Goal: Task Accomplishment & Management: Manage account settings

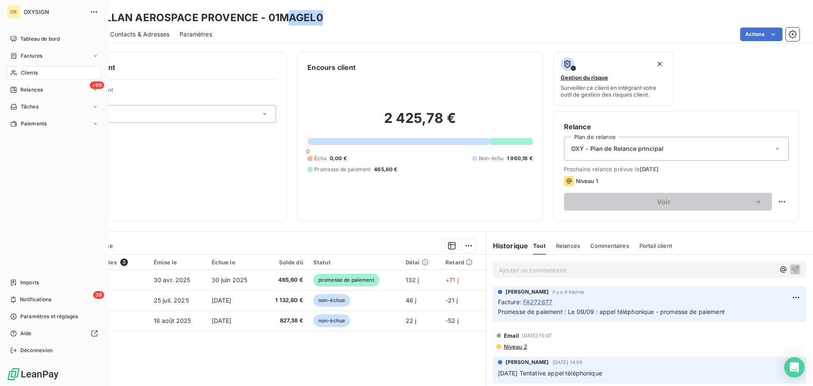
click at [41, 71] on div "Clients" at bounding box center [54, 73] width 94 height 14
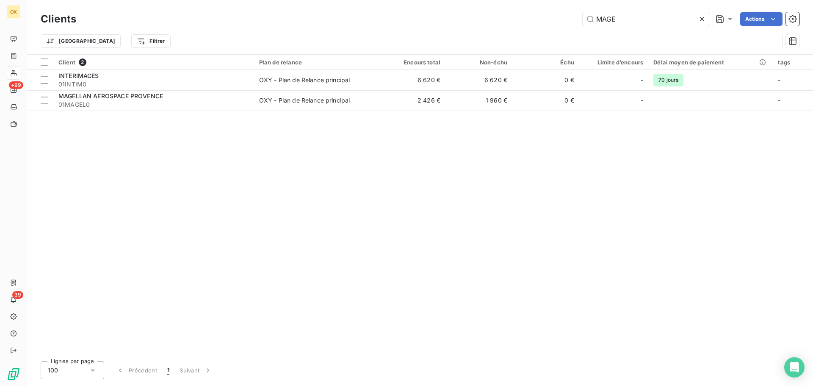
drag, startPoint x: 624, startPoint y: 19, endPoint x: 575, endPoint y: 26, distance: 49.1
click at [575, 26] on div "Clients MAGE Actions" at bounding box center [420, 19] width 759 height 18
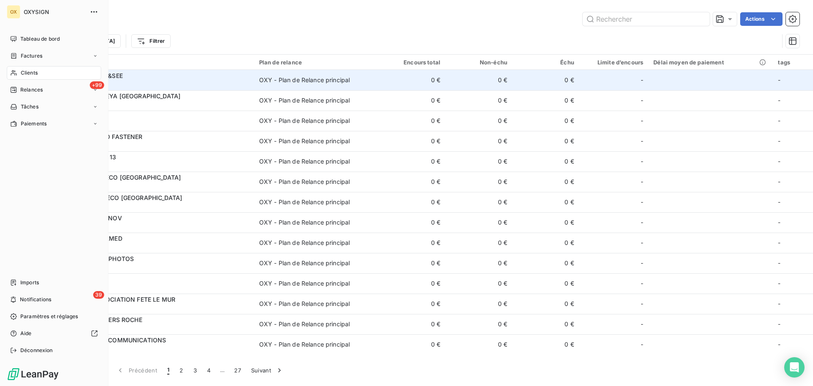
click at [30, 71] on span "Clients" at bounding box center [29, 73] width 17 height 8
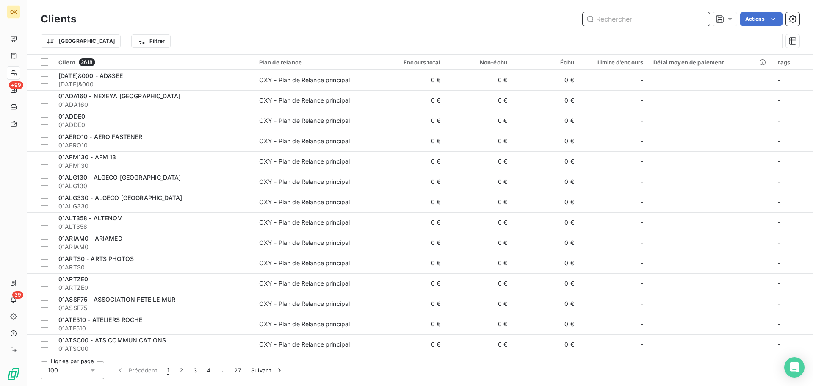
click at [653, 20] on input "text" at bounding box center [646, 19] width 127 height 14
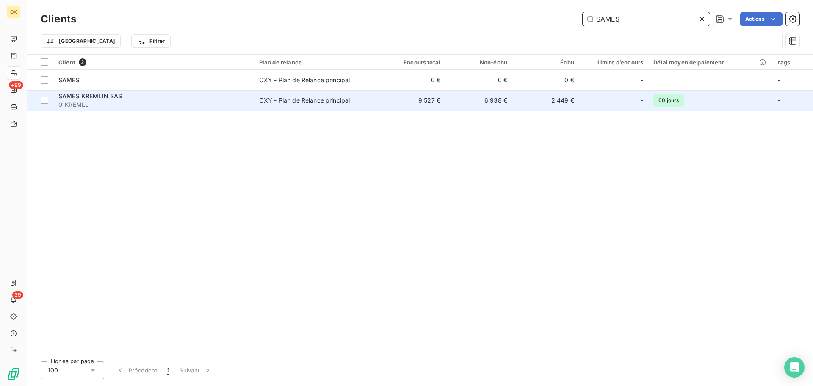
type input "SAMES"
click at [212, 103] on span "01KREML0" at bounding box center [153, 104] width 191 height 8
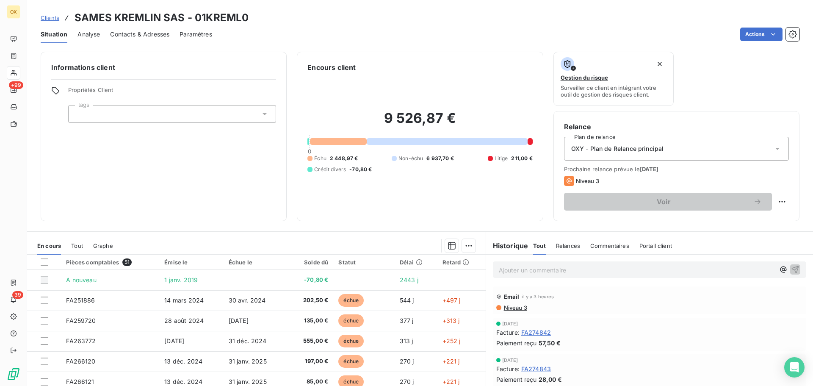
click at [618, 267] on p "Ajouter un commentaire ﻿" at bounding box center [637, 270] width 276 height 11
click at [791, 266] on icon "button" at bounding box center [795, 269] width 8 height 8
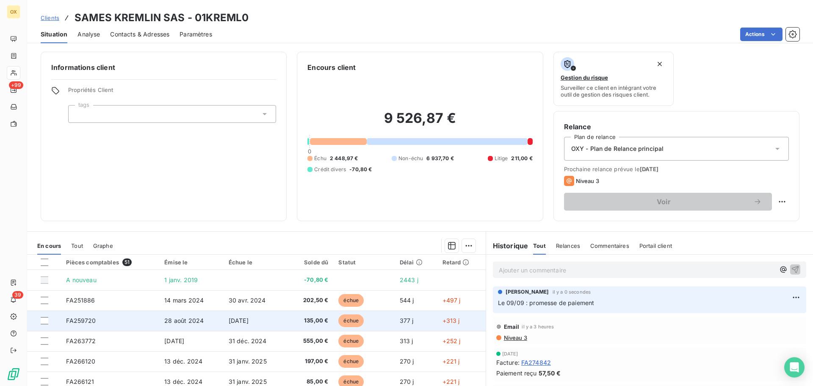
click at [239, 317] on span "[DATE]" at bounding box center [239, 320] width 20 height 7
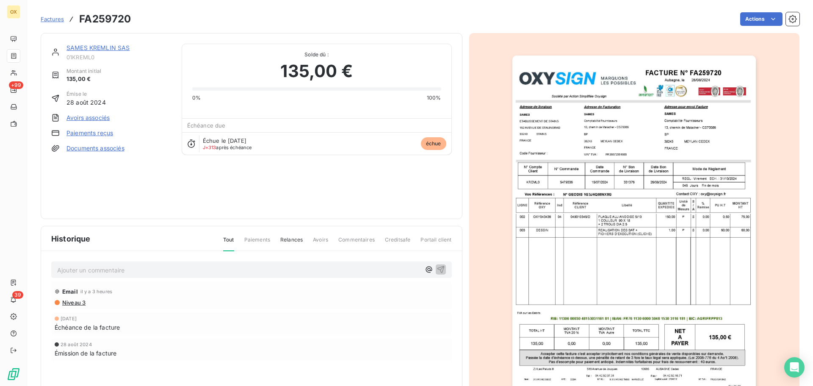
click at [113, 266] on p "Ajouter un commentaire ﻿" at bounding box center [238, 270] width 363 height 11
click at [440, 268] on icon "button" at bounding box center [441, 269] width 8 height 8
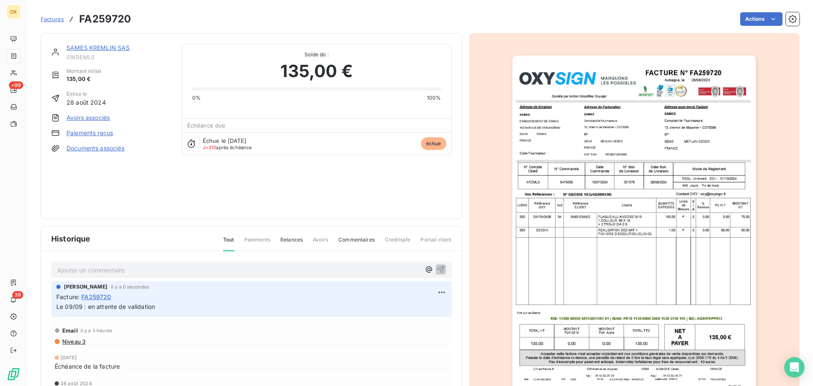
click at [91, 47] on link "SAMES KREMLIN SAS" at bounding box center [98, 47] width 64 height 7
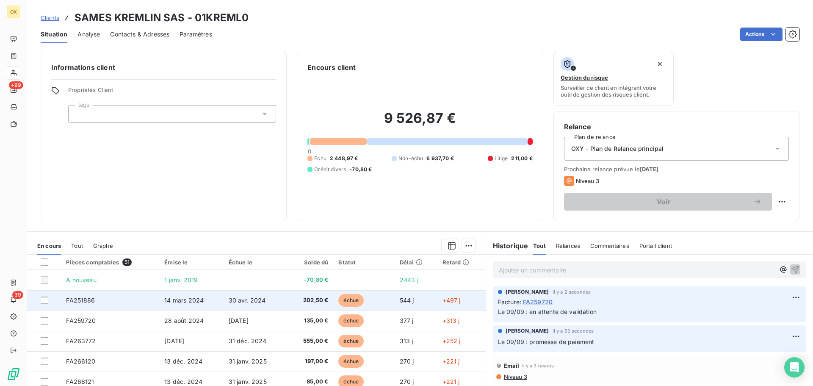
click at [277, 302] on td "30 avr. 2024" at bounding box center [255, 300] width 63 height 20
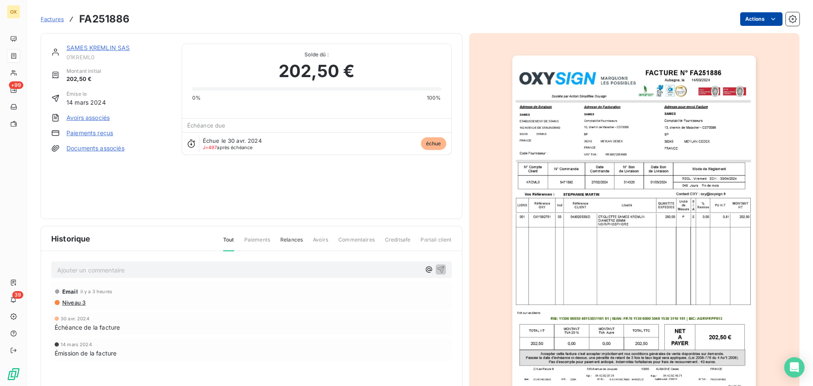
click at [749, 20] on html "OX +99 39 Factures FA251886 Actions SAMES KREMLIN SAS 01KREML0 Montant initial …" at bounding box center [406, 193] width 813 height 386
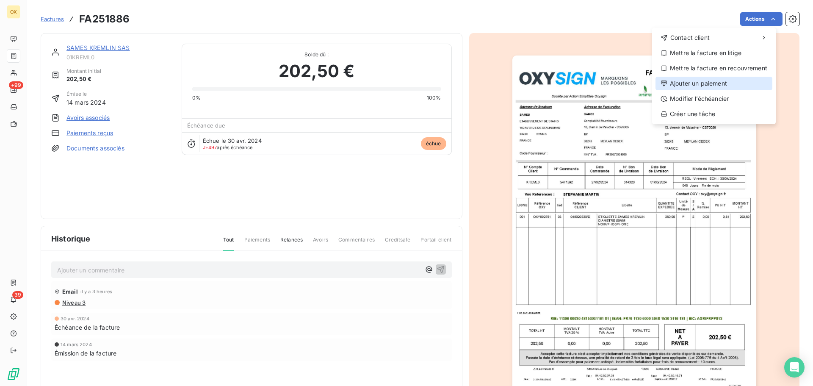
click at [713, 80] on div "Ajouter un paiement" at bounding box center [714, 84] width 117 height 14
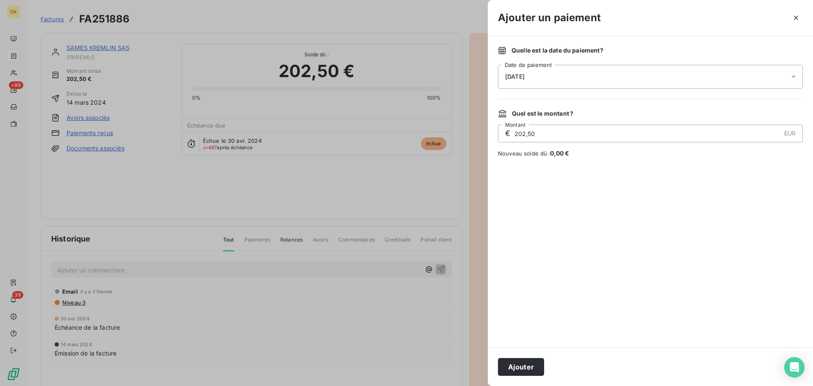
click at [548, 82] on div "[DATE]" at bounding box center [650, 77] width 305 height 24
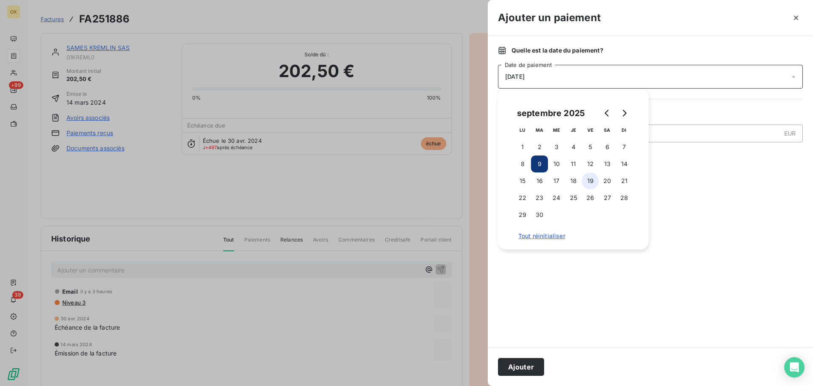
click at [591, 180] on button "19" at bounding box center [590, 180] width 17 height 17
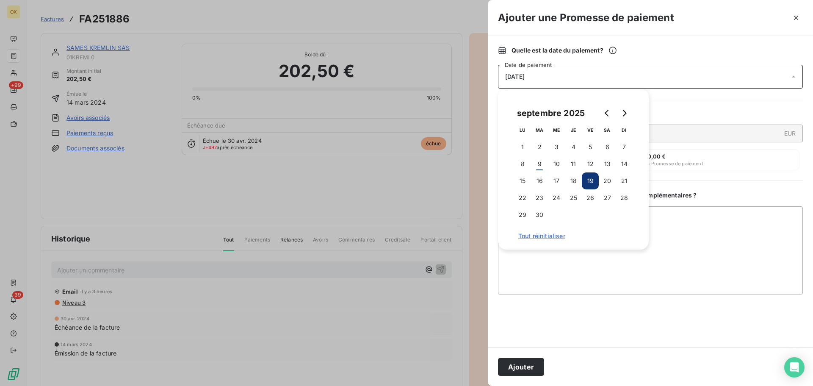
click at [523, 366] on button "Ajouter" at bounding box center [521, 367] width 46 height 18
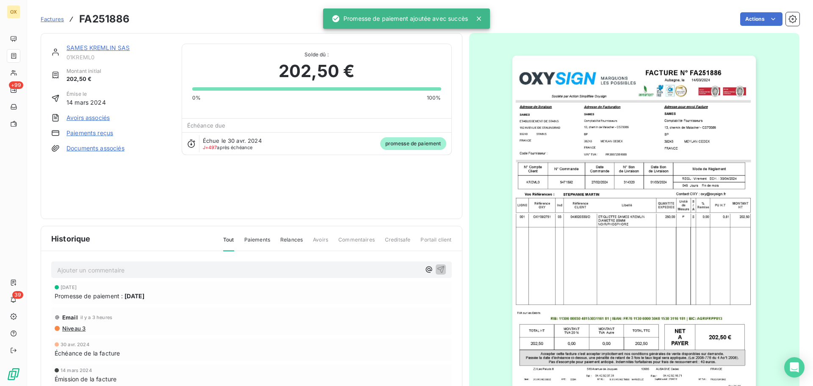
click at [108, 49] on link "SAMES KREMLIN SAS" at bounding box center [98, 47] width 64 height 7
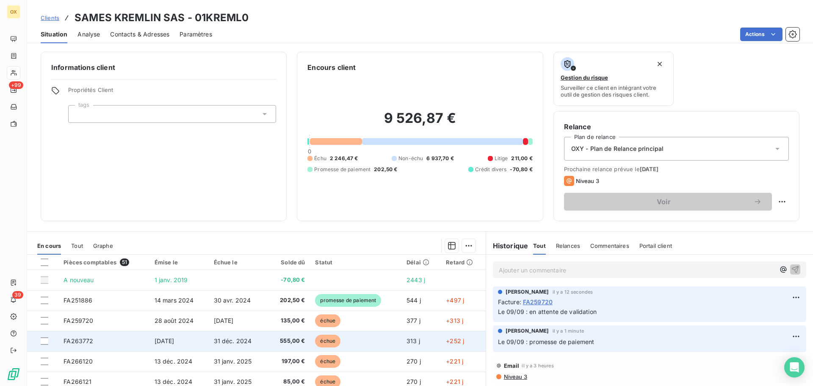
click at [266, 340] on td "555,00 €" at bounding box center [288, 341] width 44 height 20
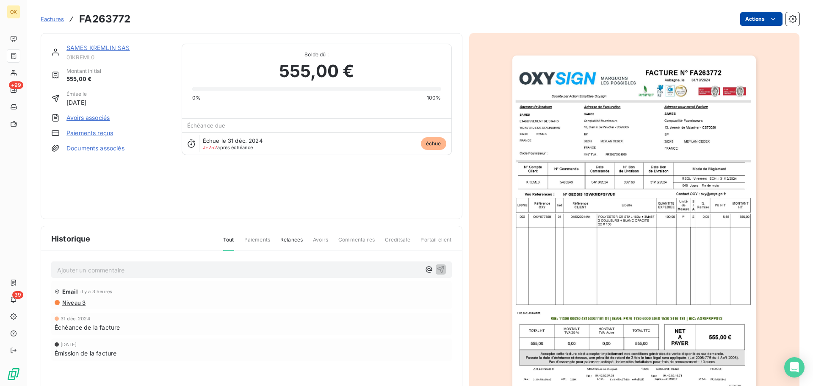
click at [753, 18] on html "OX +99 39 Factures FA263772 Actions SAMES KREMLIN SAS 01KREML0 Montant initial …" at bounding box center [406, 193] width 813 height 386
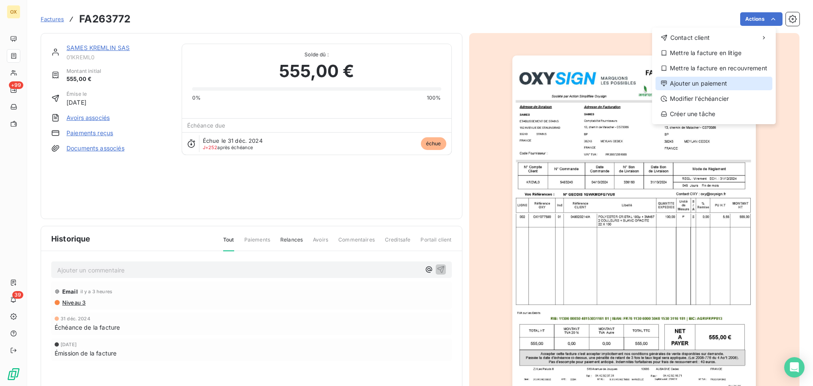
click at [708, 78] on div "Ajouter un paiement" at bounding box center [714, 84] width 117 height 14
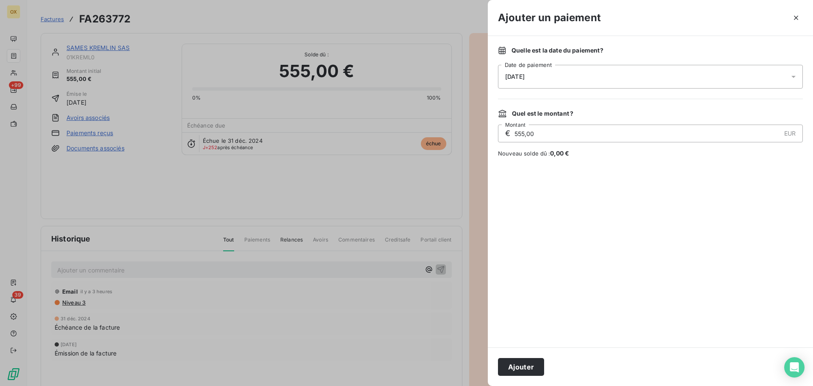
click at [546, 76] on div "[DATE]" at bounding box center [650, 77] width 305 height 24
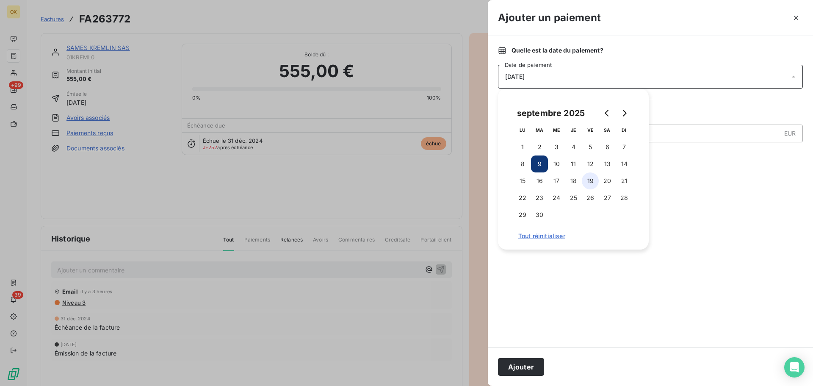
click at [592, 180] on button "19" at bounding box center [590, 180] width 17 height 17
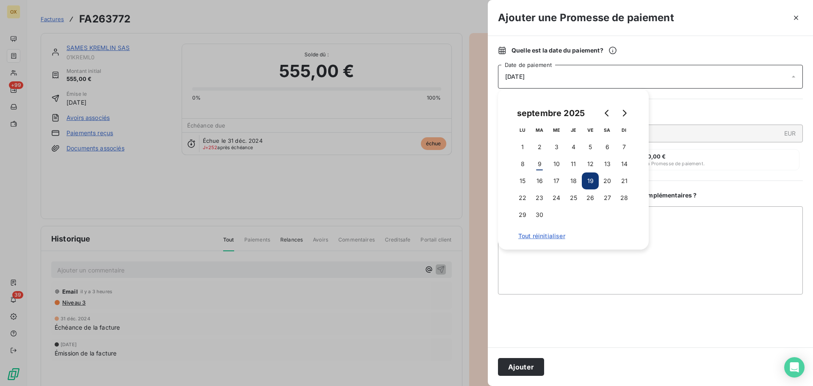
click at [528, 371] on button "Ajouter" at bounding box center [521, 367] width 46 height 18
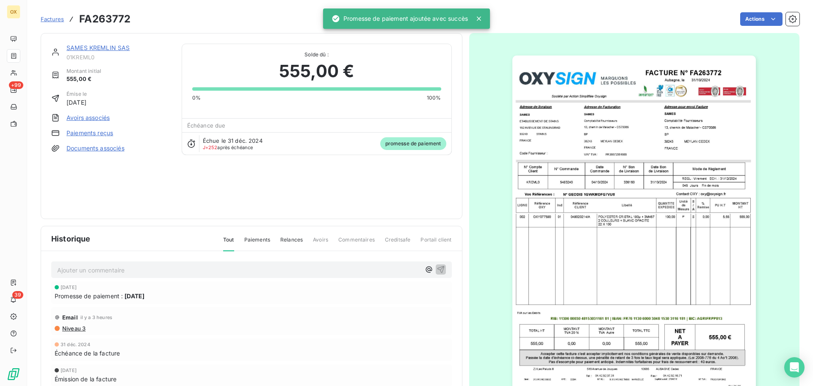
click at [101, 46] on link "SAMES KREMLIN SAS" at bounding box center [98, 47] width 64 height 7
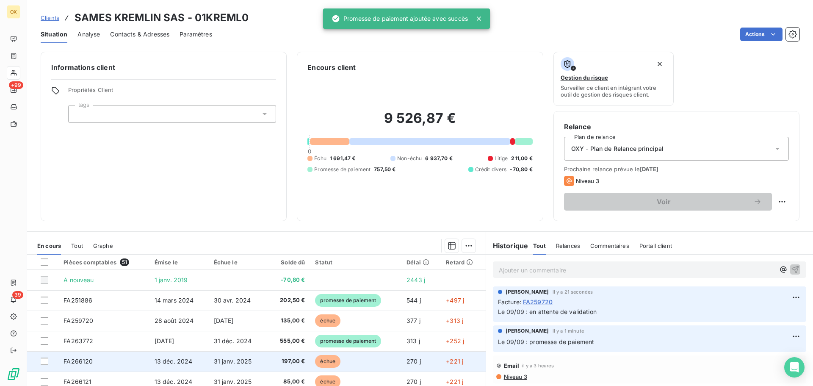
click at [318, 359] on span "échue" at bounding box center [327, 361] width 25 height 13
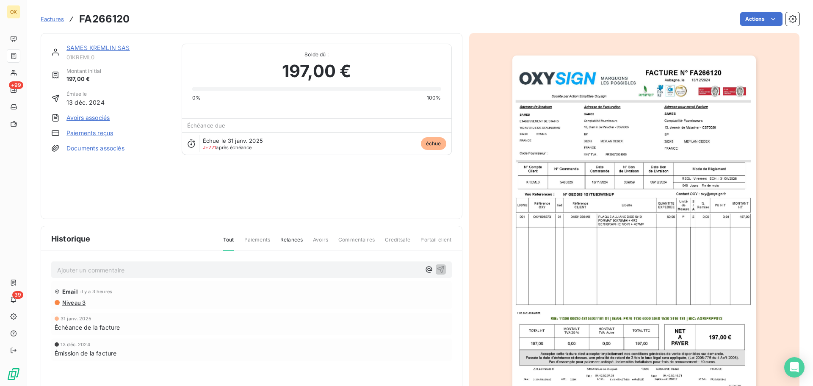
click at [745, 11] on div "Factures FA266120 Actions" at bounding box center [420, 19] width 759 height 18
click at [755, 18] on html "OX +99 39 Factures FA266120 Actions SAMES KREMLIN SAS 01KREML0 Montant initial …" at bounding box center [406, 193] width 813 height 386
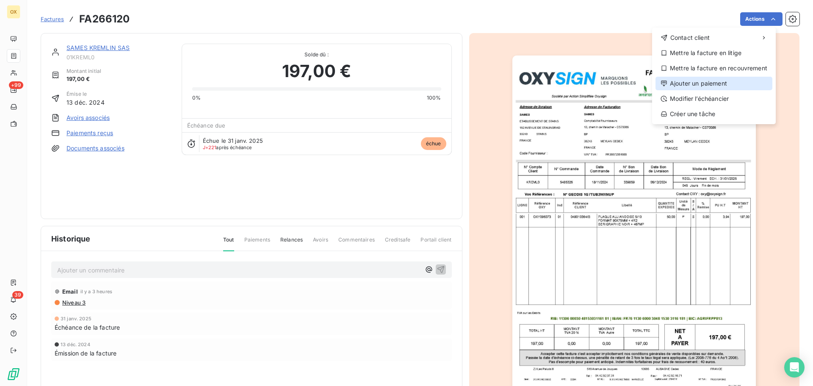
click at [727, 83] on div "Ajouter un paiement" at bounding box center [714, 84] width 117 height 14
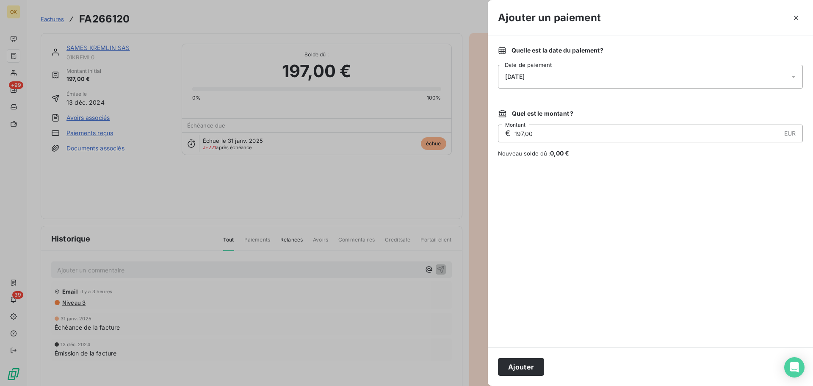
click at [541, 78] on div "[DATE]" at bounding box center [650, 77] width 305 height 24
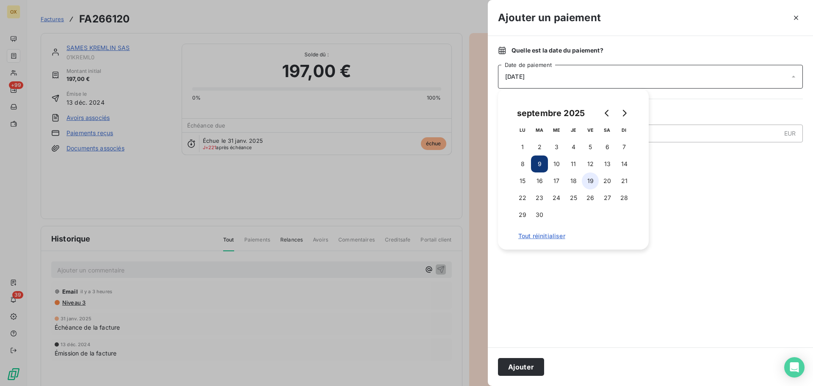
click at [592, 179] on button "19" at bounding box center [590, 180] width 17 height 17
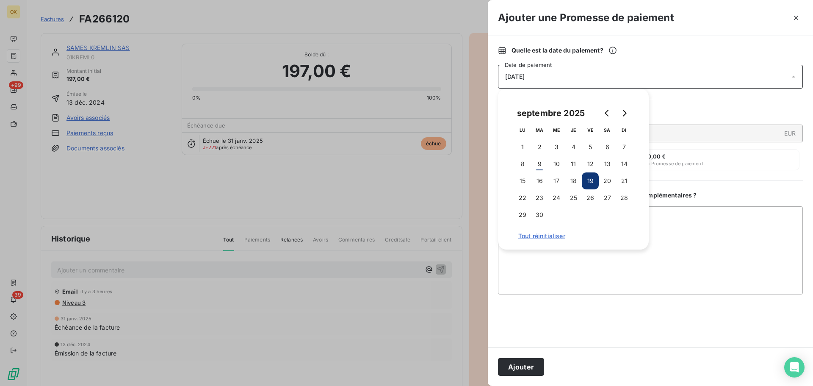
click at [518, 369] on button "Ajouter" at bounding box center [521, 367] width 46 height 18
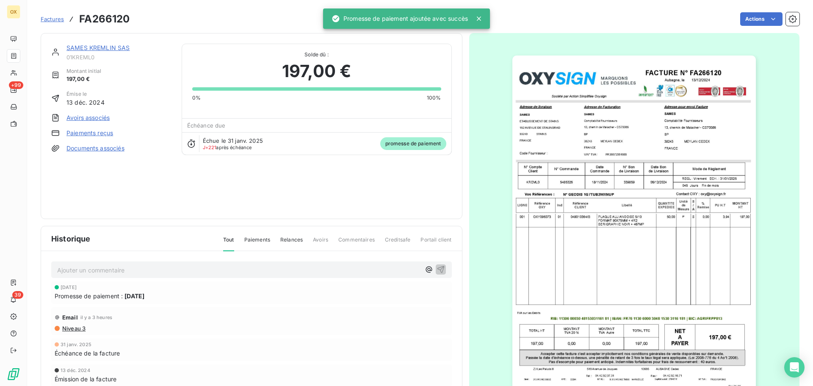
click at [113, 46] on link "SAMES KREMLIN SAS" at bounding box center [98, 47] width 64 height 7
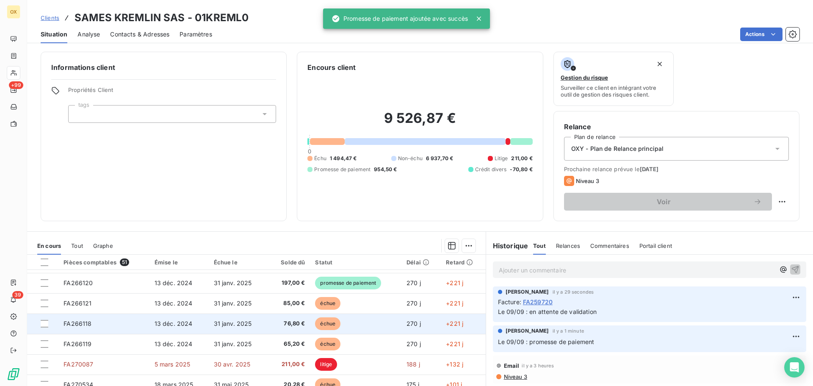
scroll to position [85, 0]
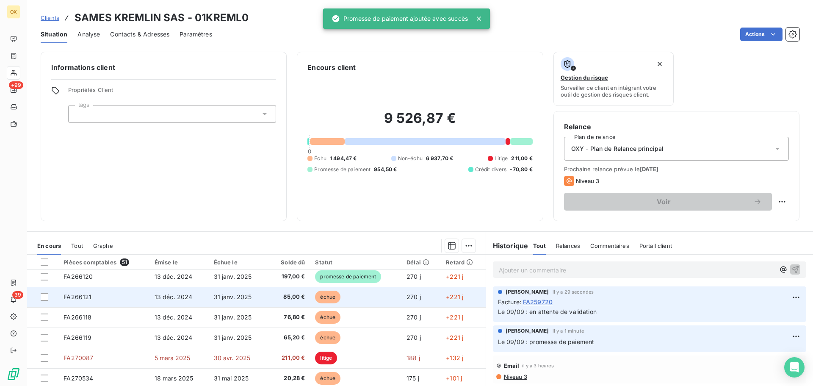
click at [323, 296] on span "échue" at bounding box center [327, 297] width 25 height 13
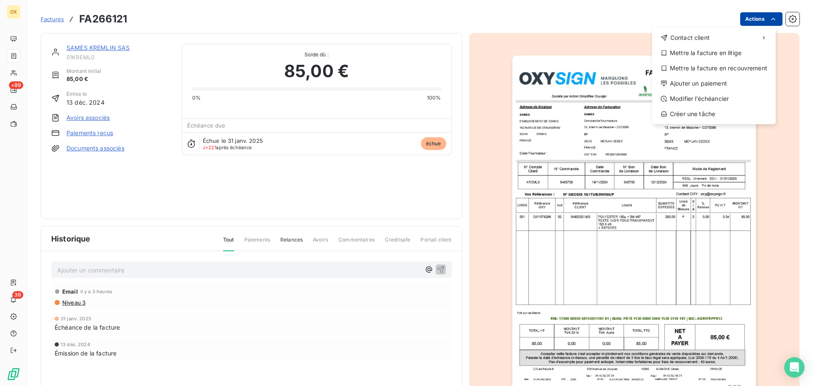
click at [746, 15] on html "OX +99 39 Factures FA266121 Actions Contact client Mettre la facture en litige …" at bounding box center [406, 193] width 813 height 386
click at [704, 82] on div "Ajouter un paiement" at bounding box center [714, 84] width 117 height 14
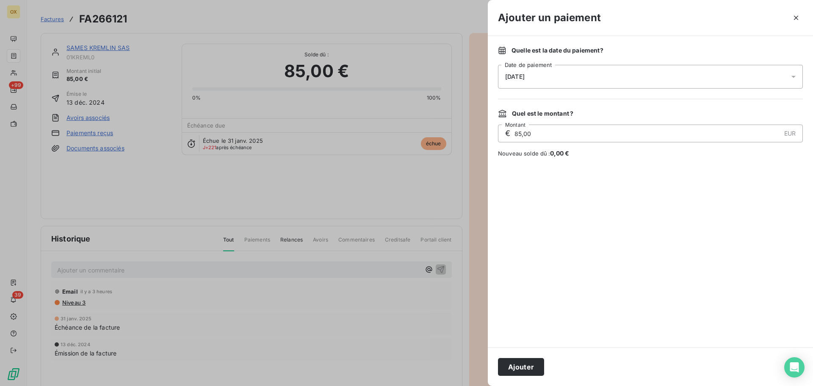
click at [562, 78] on div "[DATE]" at bounding box center [650, 77] width 305 height 24
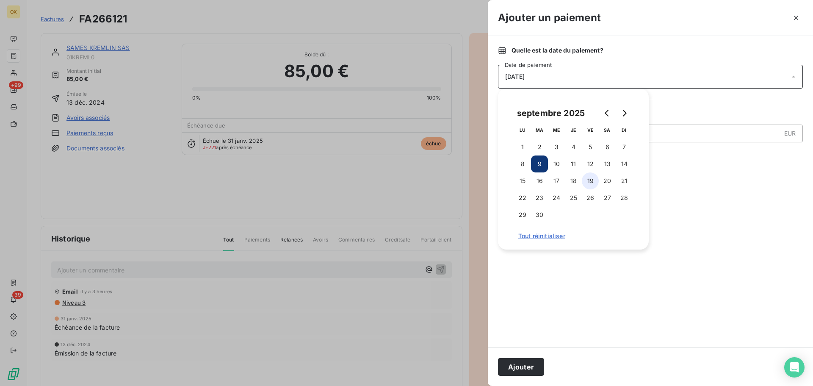
click at [593, 177] on button "19" at bounding box center [590, 180] width 17 height 17
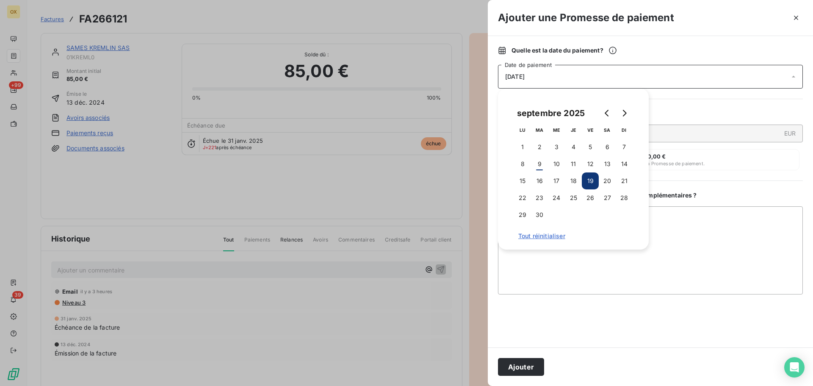
click at [515, 368] on button "Ajouter" at bounding box center [521, 367] width 46 height 18
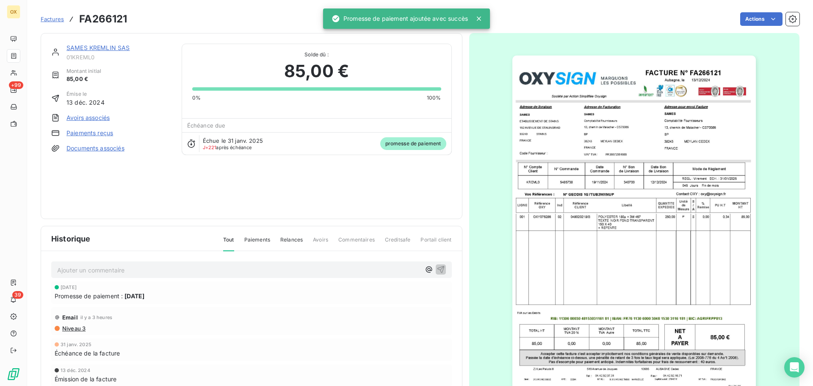
click at [109, 48] on link "SAMES KREMLIN SAS" at bounding box center [98, 47] width 64 height 7
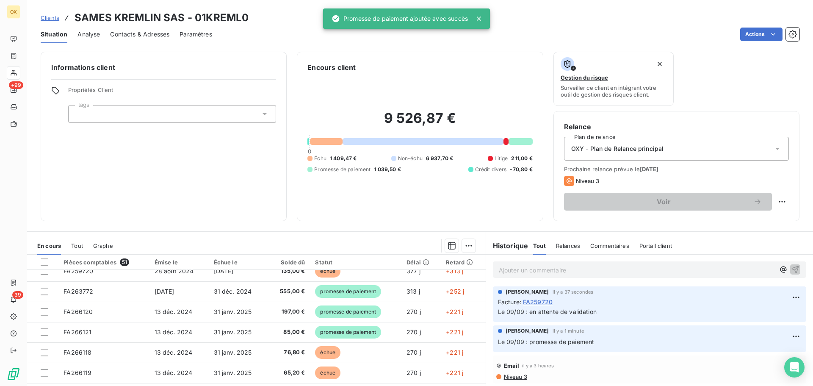
scroll to position [127, 0]
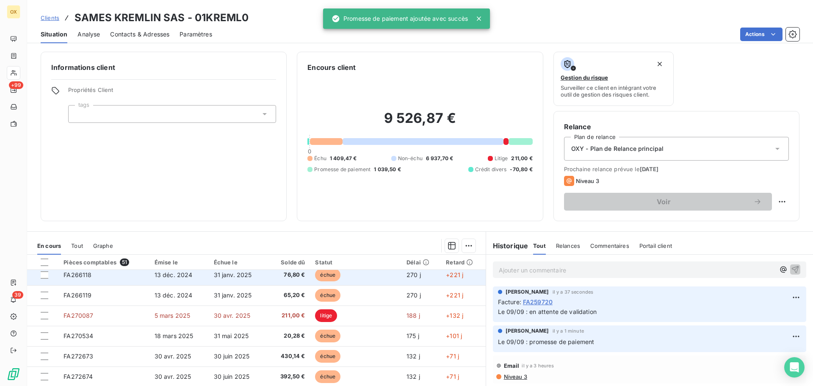
click at [339, 278] on td "échue" at bounding box center [355, 275] width 91 height 20
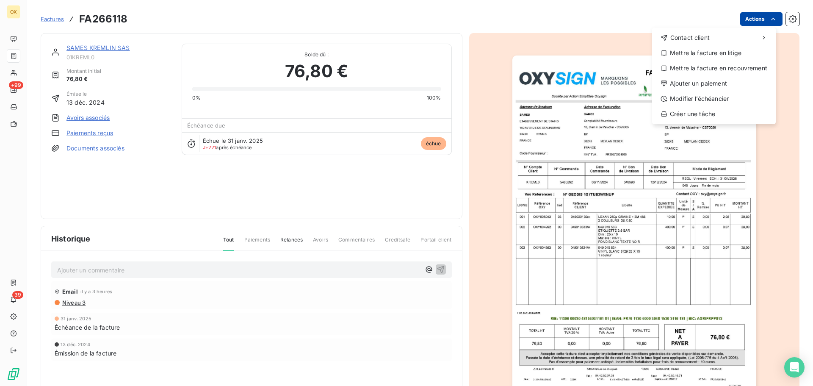
click at [742, 18] on html "OX +99 39 Factures FA266118 Actions Contact client Mettre la facture en litige …" at bounding box center [406, 193] width 813 height 386
click at [697, 80] on div "Ajouter un paiement" at bounding box center [714, 84] width 117 height 14
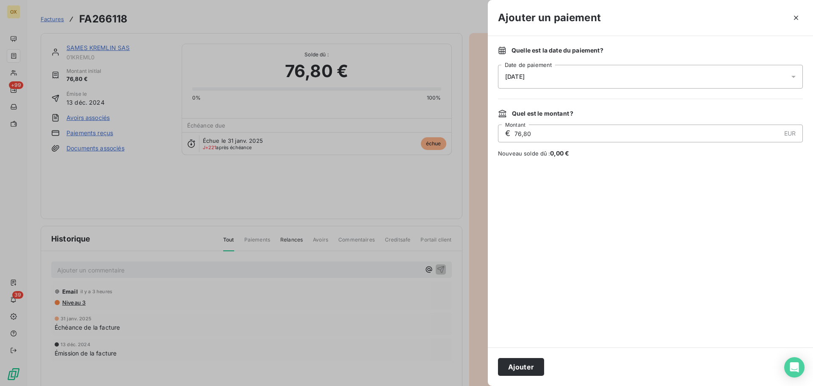
drag, startPoint x: 549, startPoint y: 77, endPoint x: 556, endPoint y: 86, distance: 11.4
click at [549, 78] on div "[DATE]" at bounding box center [650, 77] width 305 height 24
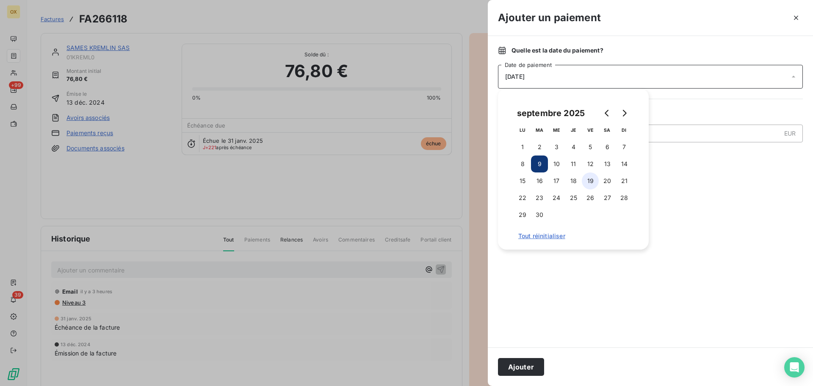
click at [592, 180] on button "19" at bounding box center [590, 180] width 17 height 17
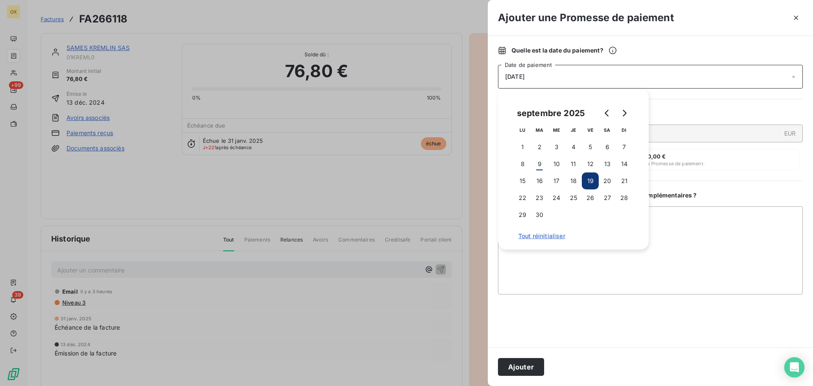
drag, startPoint x: 532, startPoint y: 368, endPoint x: 584, endPoint y: 351, distance: 54.6
click at [532, 368] on button "Ajouter" at bounding box center [521, 367] width 46 height 18
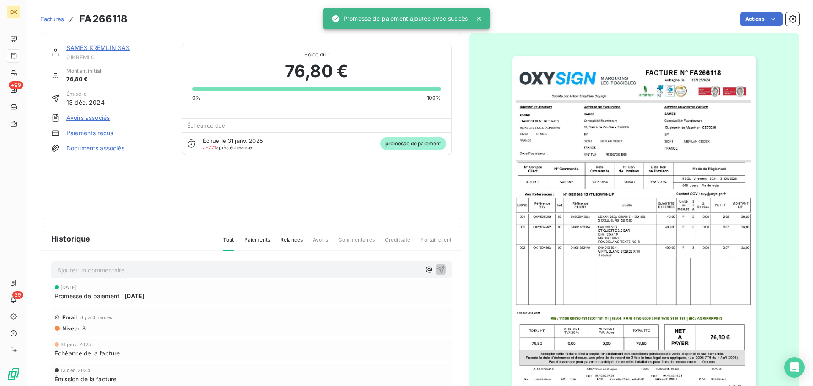
click at [111, 47] on link "SAMES KREMLIN SAS" at bounding box center [98, 47] width 64 height 7
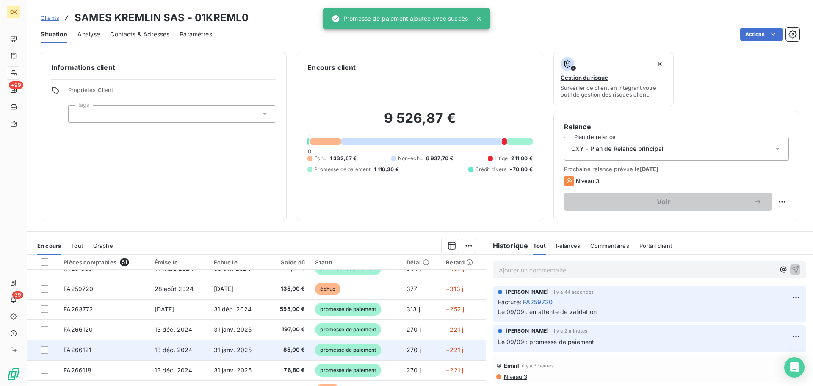
scroll to position [85, 0]
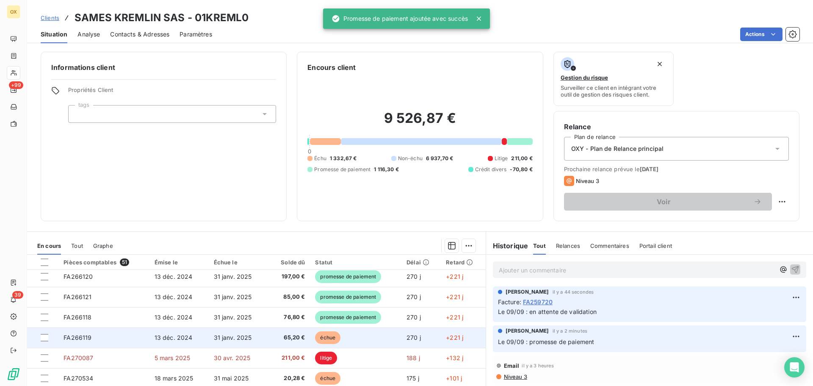
click at [350, 330] on td "échue" at bounding box center [355, 337] width 91 height 20
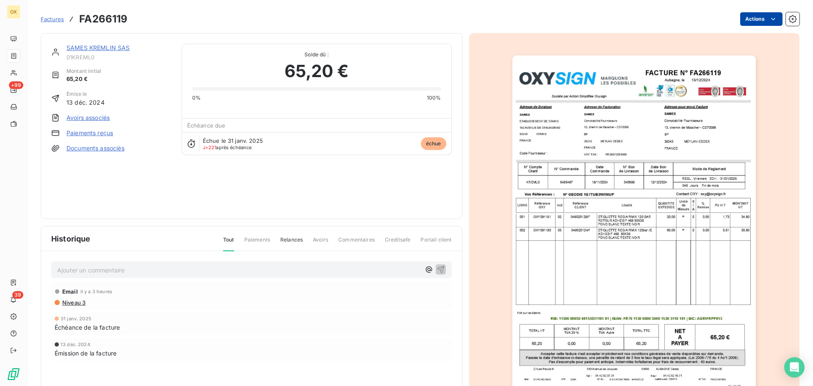
click at [750, 15] on html "OX +99 39 Factures FA266119 Actions SAMES KREMLIN SAS 01KREML0 Montant initial …" at bounding box center [406, 193] width 813 height 386
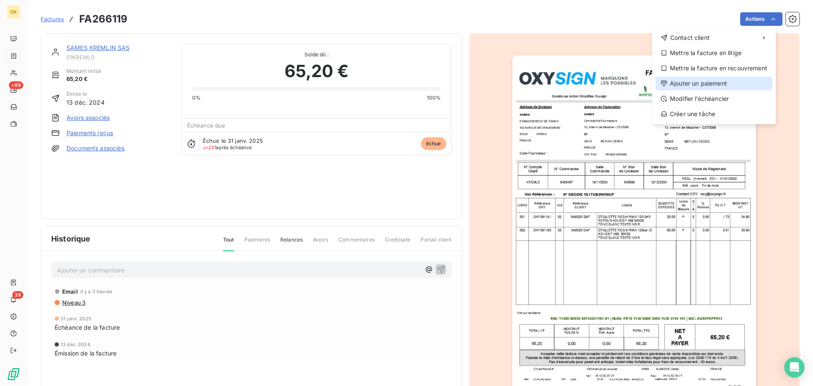
click at [683, 80] on div "Ajouter un paiement" at bounding box center [714, 84] width 117 height 14
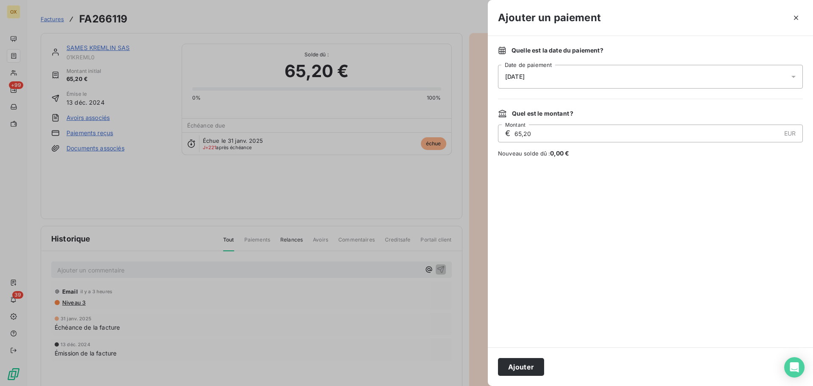
drag, startPoint x: 563, startPoint y: 74, endPoint x: 567, endPoint y: 81, distance: 8.9
click at [563, 73] on div "[DATE]" at bounding box center [650, 77] width 305 height 24
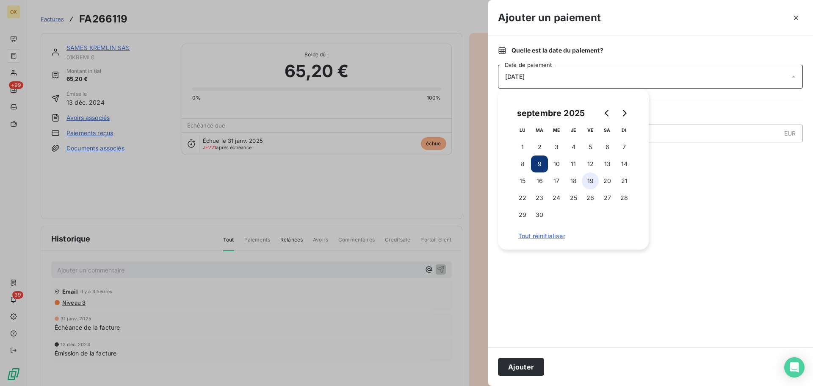
click at [585, 178] on button "19" at bounding box center [590, 180] width 17 height 17
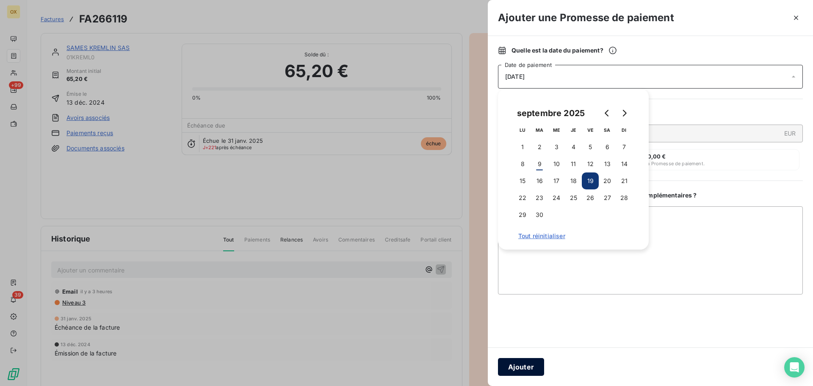
drag, startPoint x: 532, startPoint y: 361, endPoint x: 578, endPoint y: 329, distance: 56.3
click at [531, 359] on button "Ajouter" at bounding box center [521, 367] width 46 height 18
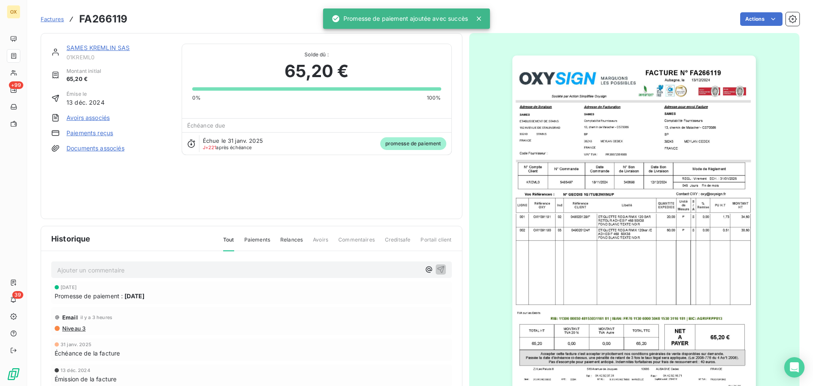
click at [76, 49] on link "SAMES KREMLIN SAS" at bounding box center [98, 47] width 64 height 7
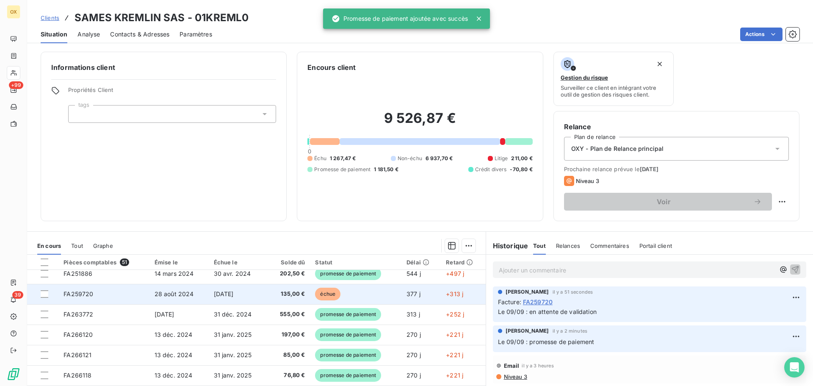
scroll to position [127, 0]
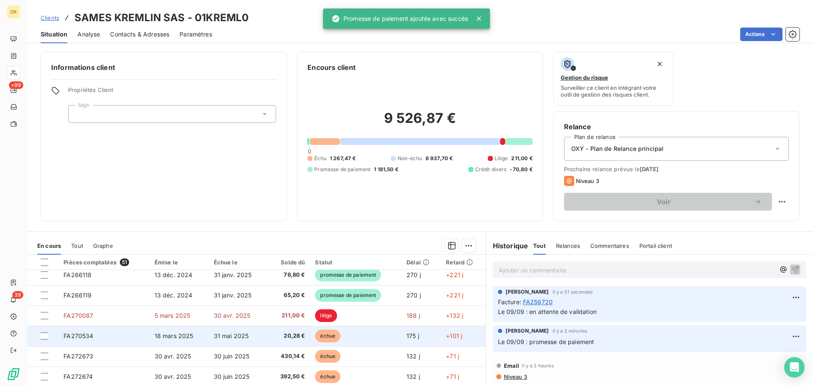
click at [363, 329] on td "échue" at bounding box center [355, 336] width 91 height 20
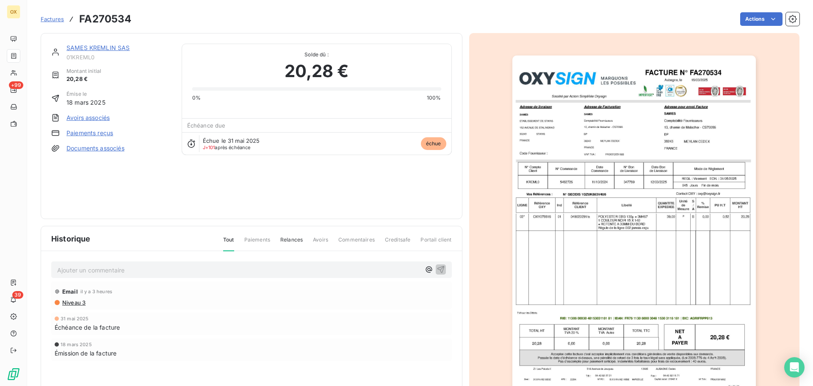
click at [753, 28] on div "SAMES KREMLIN SAS 01KREML0 Montant initial 20,28 € Émise le [DATE] Avoirs assoc…" at bounding box center [420, 225] width 759 height 395
click at [751, 25] on html "OX +99 39 Factures FA270534 Actions SAMES KREMLIN SAS 01KREML0 Montant initial …" at bounding box center [406, 193] width 813 height 386
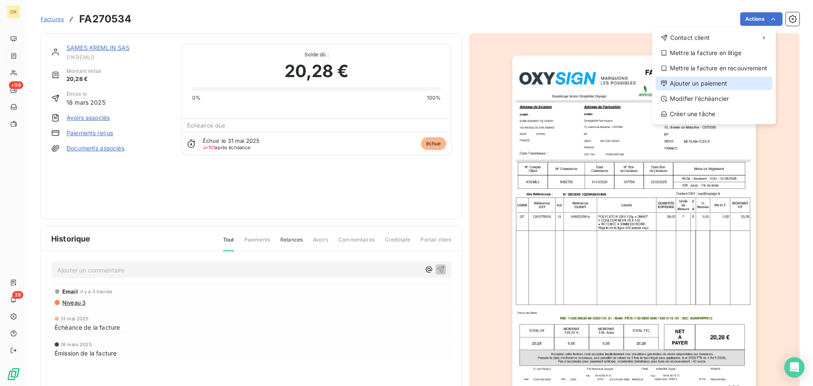
click at [685, 77] on div "Ajouter un paiement" at bounding box center [714, 84] width 117 height 14
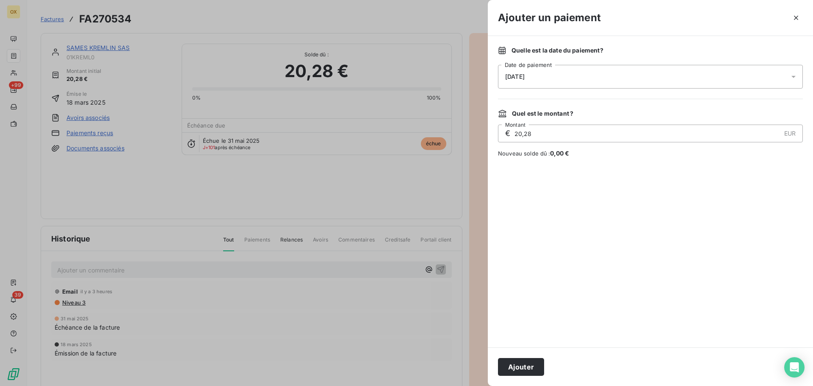
click at [542, 75] on div "[DATE]" at bounding box center [650, 77] width 305 height 24
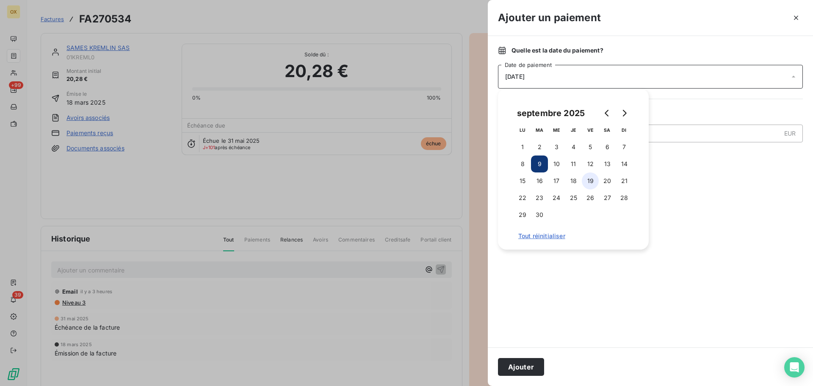
click at [589, 174] on button "19" at bounding box center [590, 180] width 17 height 17
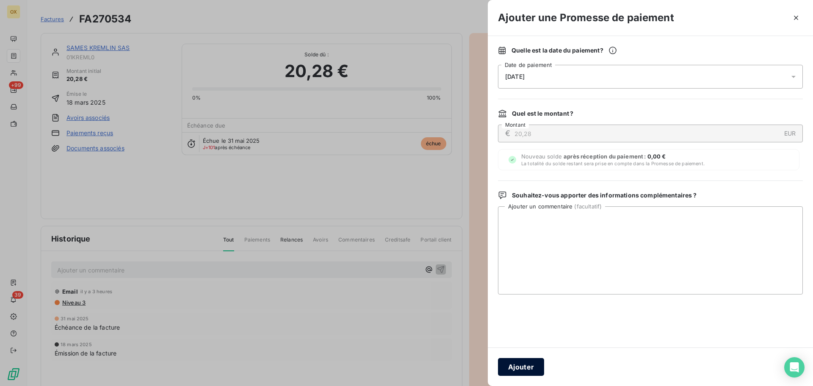
click at [521, 366] on button "Ajouter" at bounding box center [521, 367] width 46 height 18
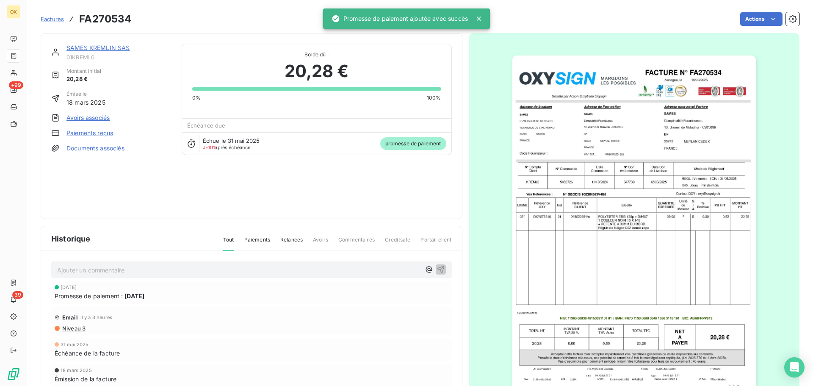
click at [86, 44] on link "SAMES KREMLIN SAS" at bounding box center [98, 47] width 64 height 7
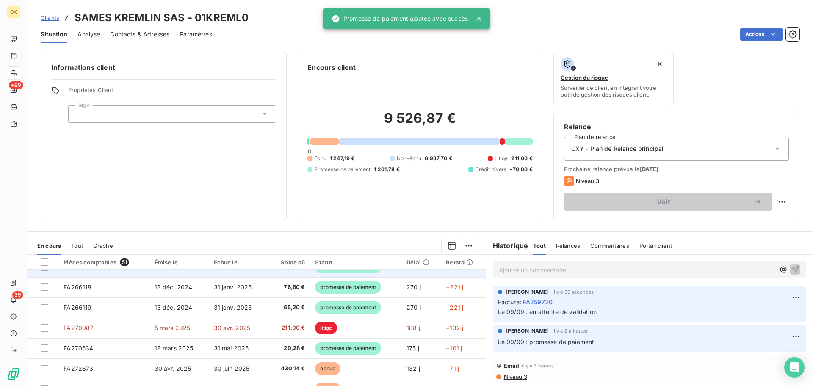
scroll to position [127, 0]
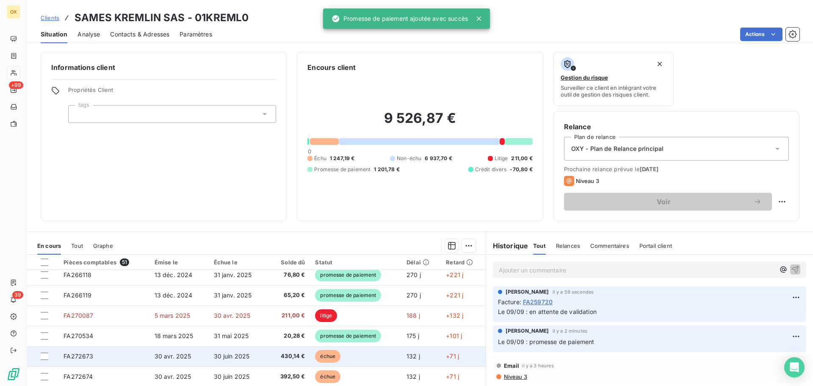
click at [315, 360] on span "échue" at bounding box center [327, 356] width 25 height 13
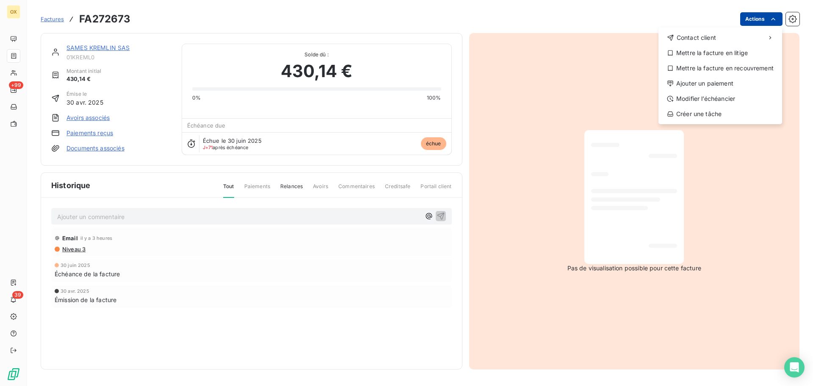
click at [745, 14] on html "OX +99 39 Factures FA272673 Actions Contact client Mettre la facture en litige …" at bounding box center [406, 193] width 813 height 386
click at [691, 80] on div "Ajouter un paiement" at bounding box center [720, 84] width 117 height 14
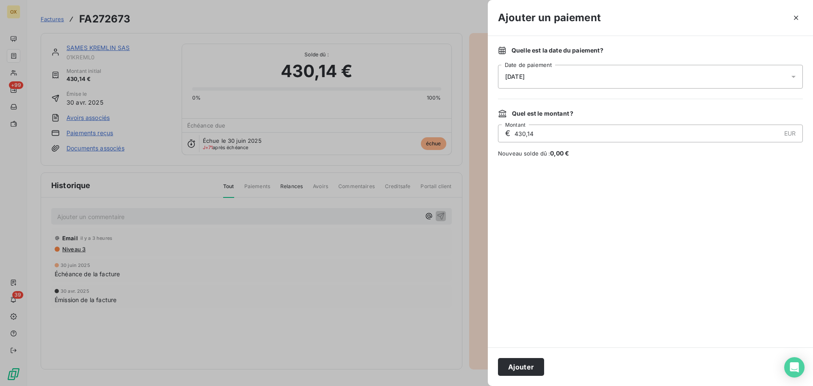
click at [507, 76] on span "[DATE]" at bounding box center [514, 76] width 19 height 7
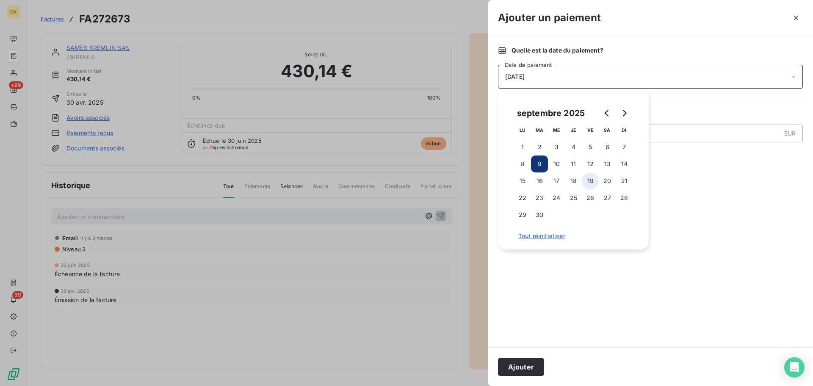
click at [592, 177] on button "19" at bounding box center [590, 180] width 17 height 17
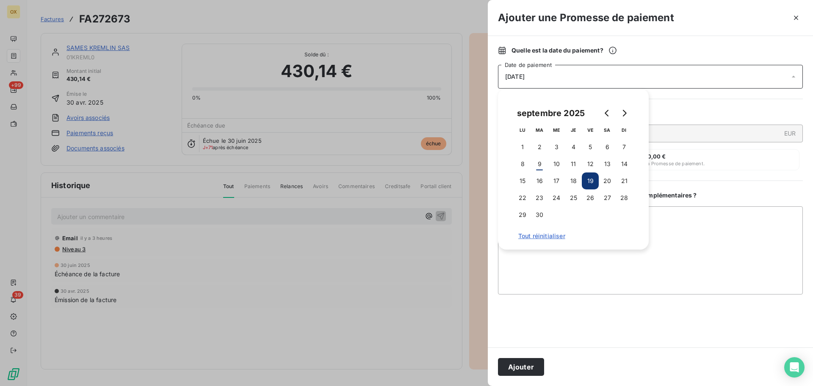
click at [514, 368] on button "Ajouter" at bounding box center [521, 367] width 46 height 18
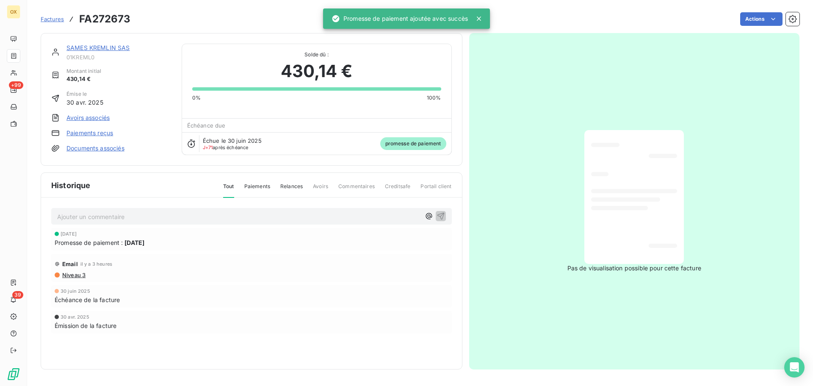
click at [111, 47] on link "SAMES KREMLIN SAS" at bounding box center [98, 47] width 64 height 7
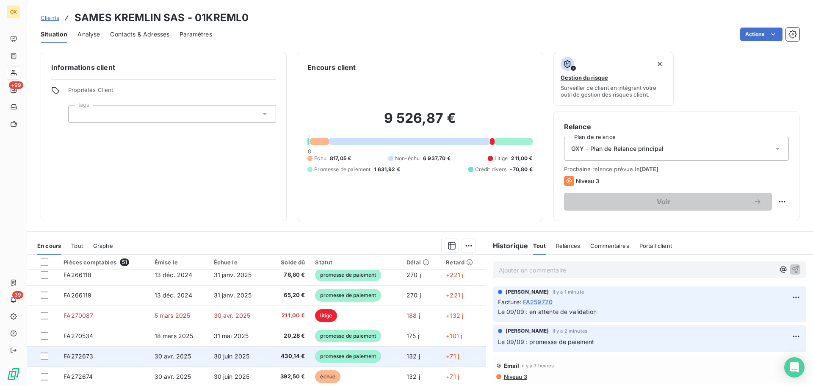
scroll to position [169, 0]
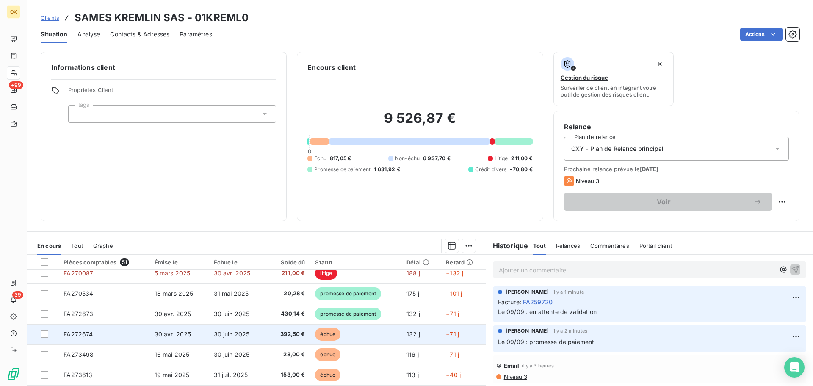
click at [365, 338] on td "échue" at bounding box center [355, 334] width 91 height 20
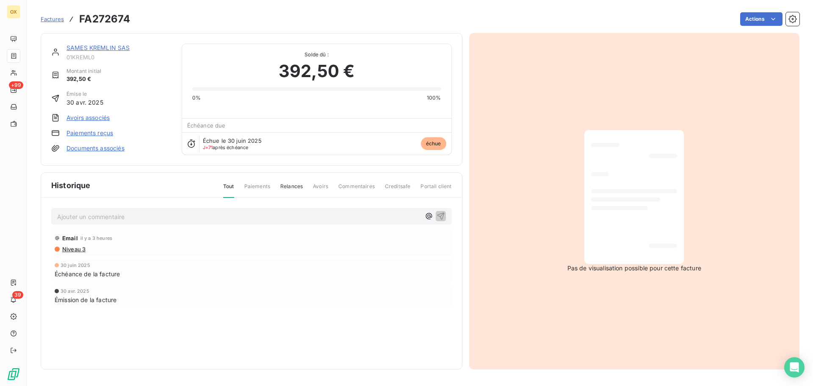
click at [746, 11] on div "Factures FA272674 Actions" at bounding box center [420, 19] width 759 height 18
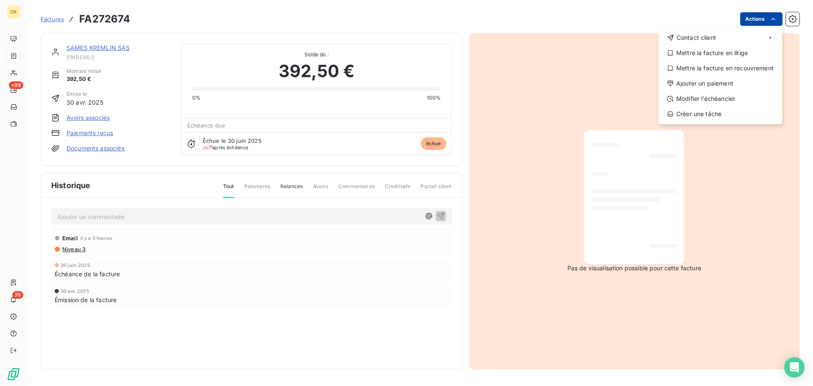
click at [747, 14] on html "OX +99 39 Factures FA272674 Actions Contact client Mettre la facture en litige …" at bounding box center [406, 193] width 813 height 386
click at [700, 86] on div "Ajouter un paiement" at bounding box center [720, 84] width 117 height 14
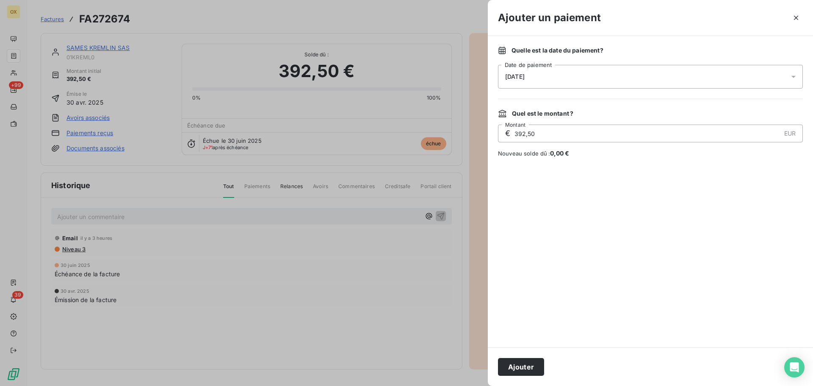
click at [554, 78] on div "[DATE]" at bounding box center [650, 77] width 305 height 24
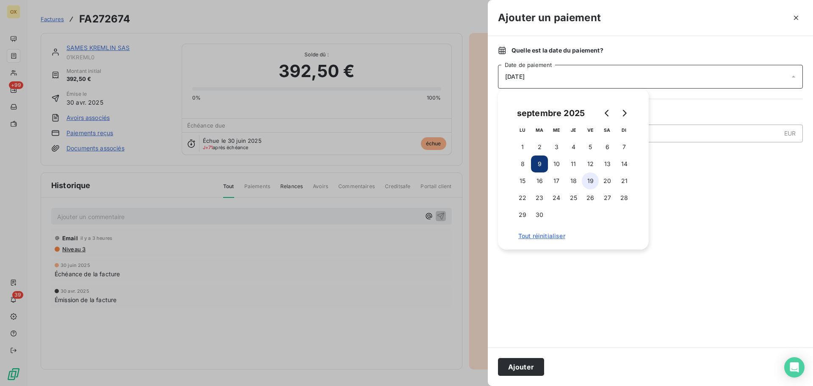
click at [593, 182] on button "19" at bounding box center [590, 180] width 17 height 17
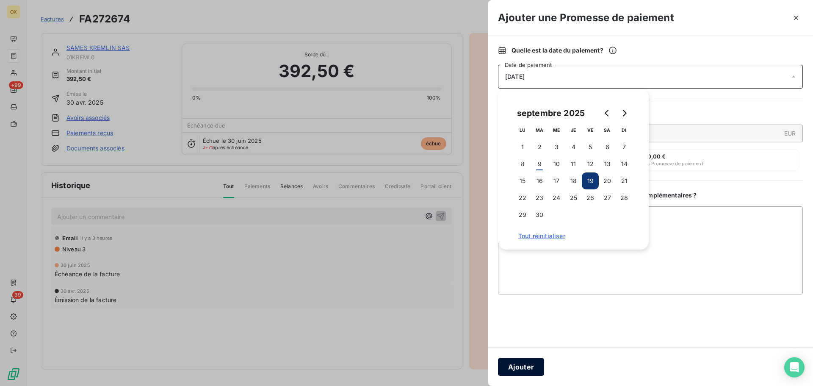
click at [535, 369] on button "Ajouter" at bounding box center [521, 367] width 46 height 18
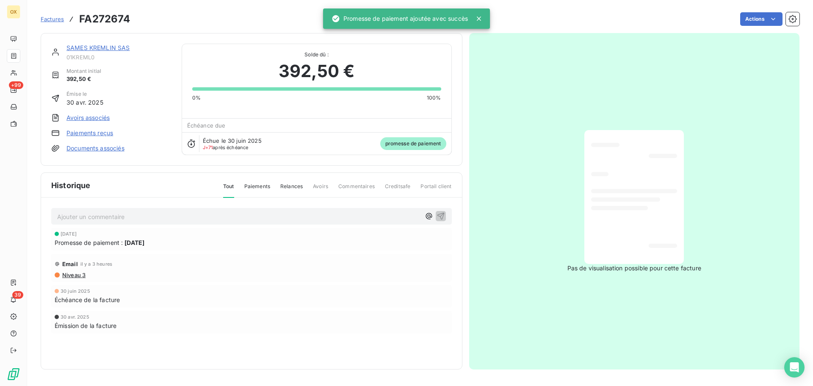
click at [99, 47] on link "SAMES KREMLIN SAS" at bounding box center [98, 47] width 64 height 7
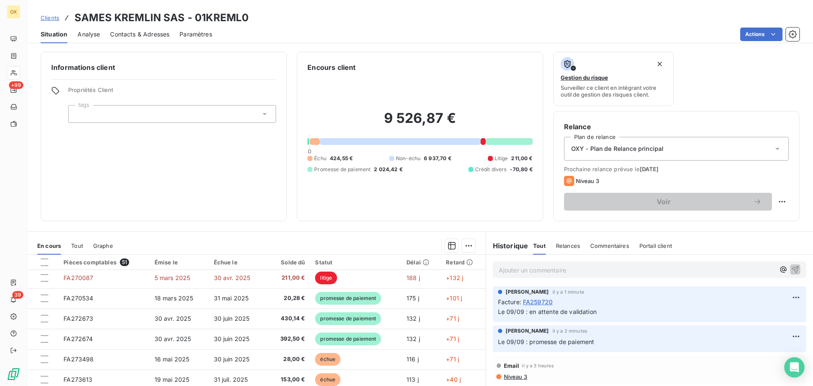
scroll to position [169, 0]
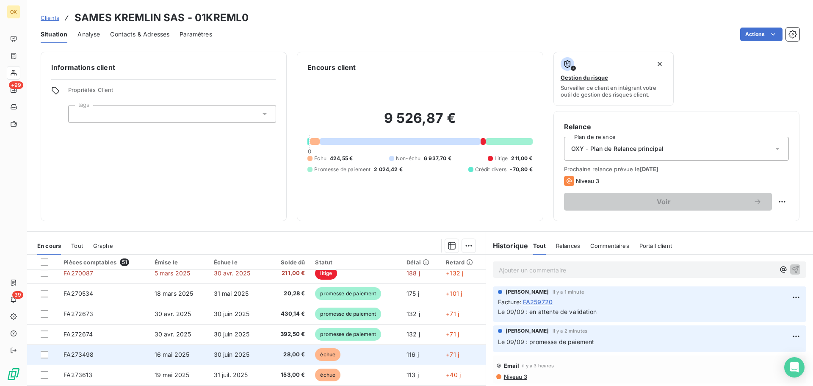
click at [343, 353] on td "échue" at bounding box center [355, 354] width 91 height 20
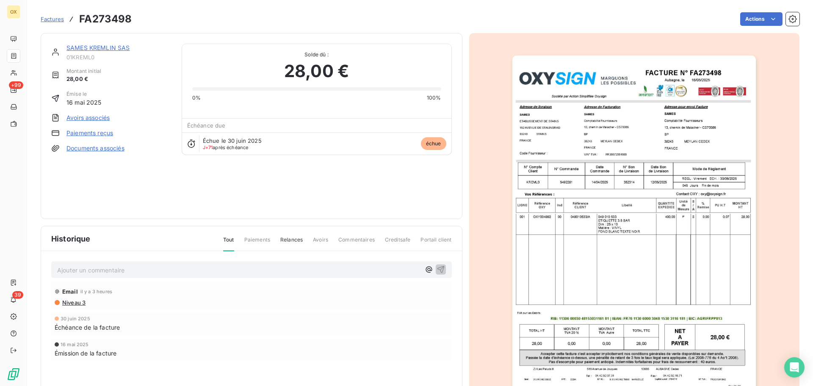
click at [743, 12] on div "Factures FA273498 Actions" at bounding box center [420, 19] width 759 height 18
click at [746, 17] on html "OX +99 39 Factures FA273498 Actions SAMES KREMLIN SAS 01KREML0 Montant initial …" at bounding box center [406, 193] width 813 height 386
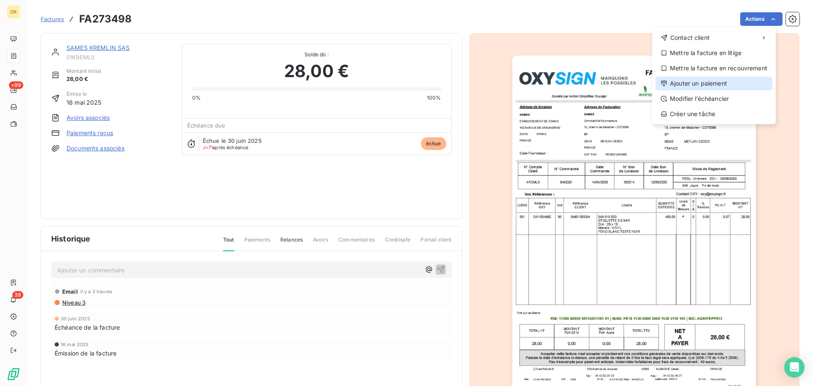
click at [694, 83] on div "Ajouter un paiement" at bounding box center [714, 84] width 117 height 14
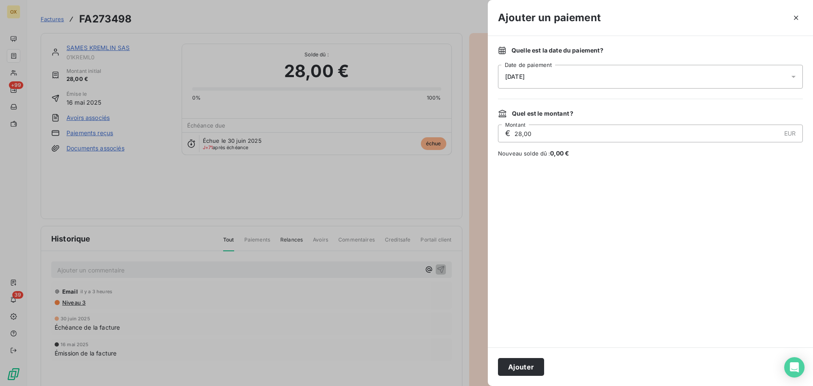
click at [535, 81] on div "[DATE]" at bounding box center [650, 77] width 305 height 24
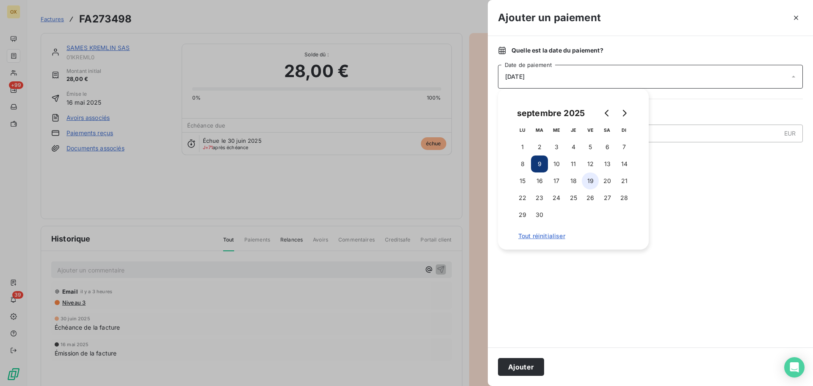
click at [590, 183] on button "19" at bounding box center [590, 180] width 17 height 17
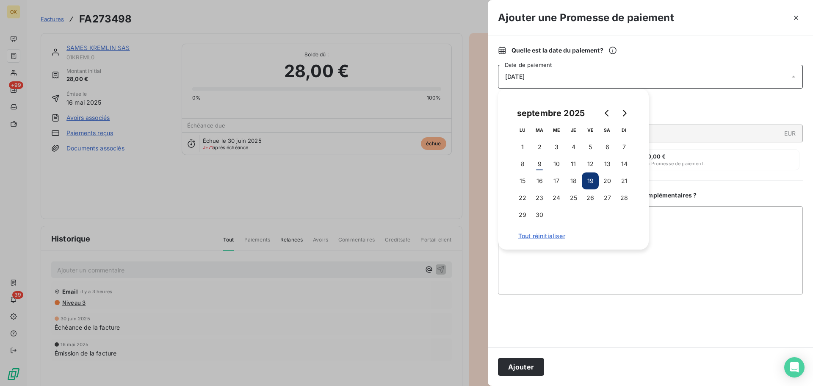
click at [521, 370] on button "Ajouter" at bounding box center [521, 367] width 46 height 18
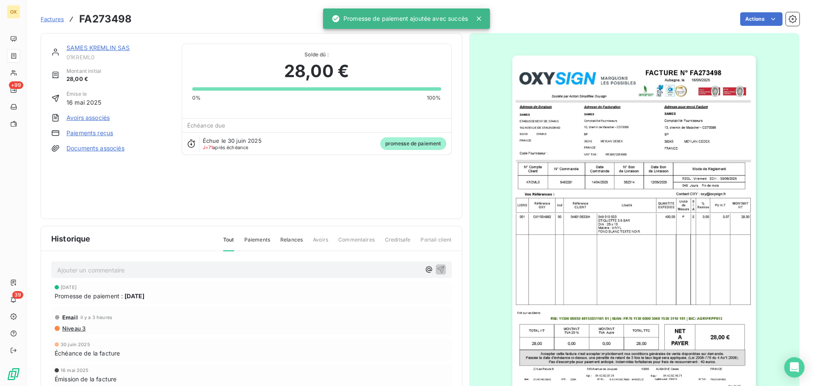
click at [96, 47] on link "SAMES KREMLIN SAS" at bounding box center [98, 47] width 64 height 7
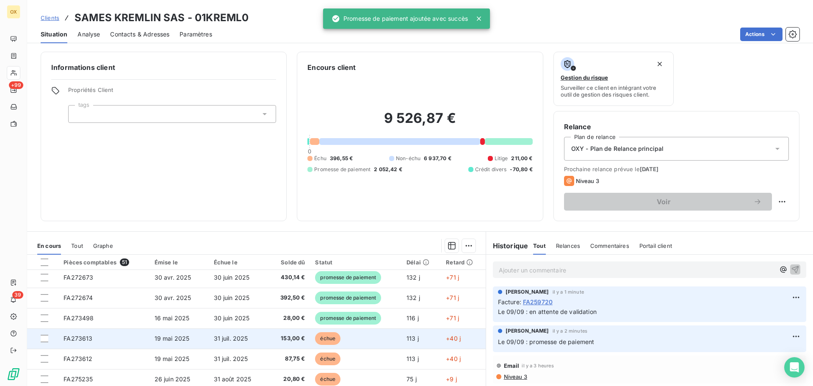
scroll to position [212, 0]
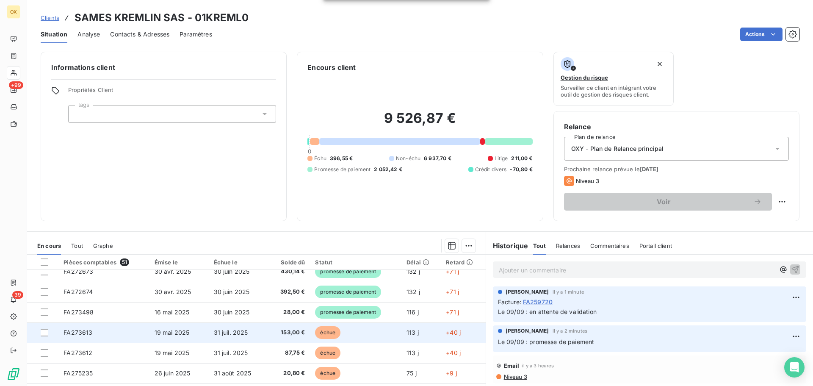
click at [326, 336] on span "échue" at bounding box center [327, 332] width 25 height 13
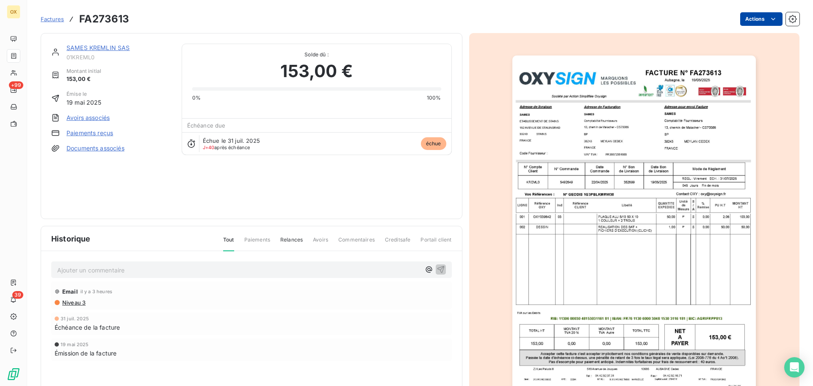
click at [741, 18] on html "OX +99 39 Factures FA273613 Actions SAMES KREMLIN SAS 01KREML0 Montant initial …" at bounding box center [406, 193] width 813 height 386
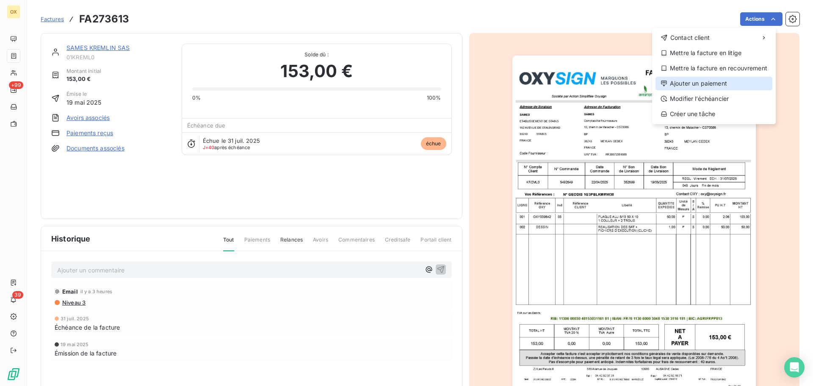
click at [706, 83] on div "Ajouter un paiement" at bounding box center [714, 84] width 117 height 14
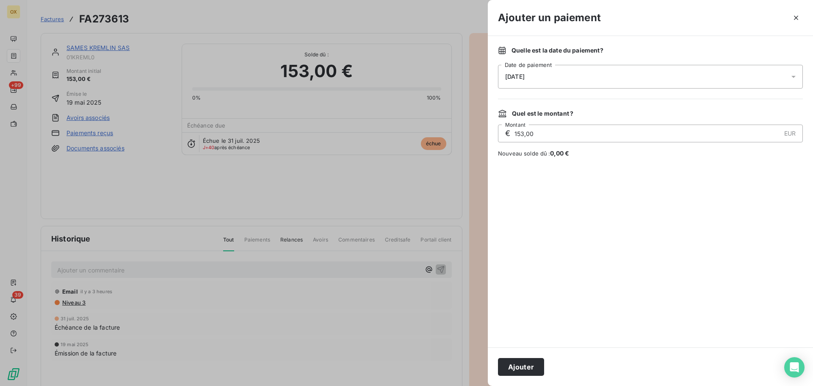
click at [527, 72] on div "[DATE]" at bounding box center [650, 77] width 305 height 24
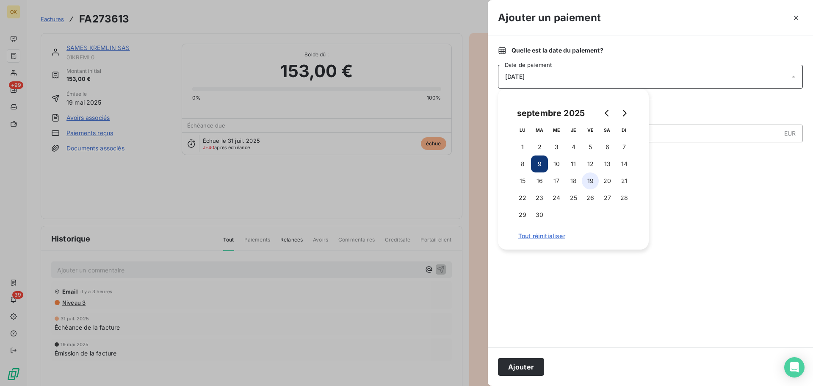
click at [591, 177] on button "19" at bounding box center [590, 180] width 17 height 17
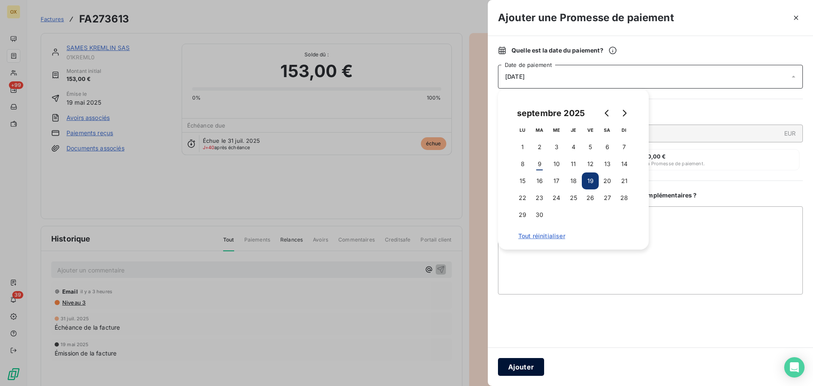
click at [514, 363] on button "Ajouter" at bounding box center [521, 367] width 46 height 18
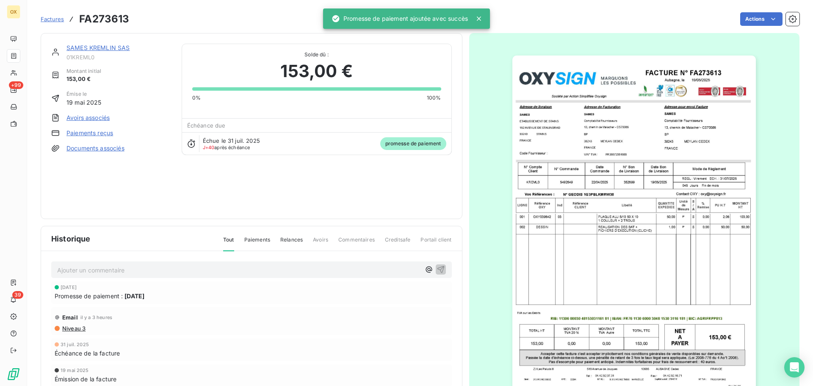
click at [106, 50] on link "SAMES KREMLIN SAS" at bounding box center [98, 47] width 64 height 7
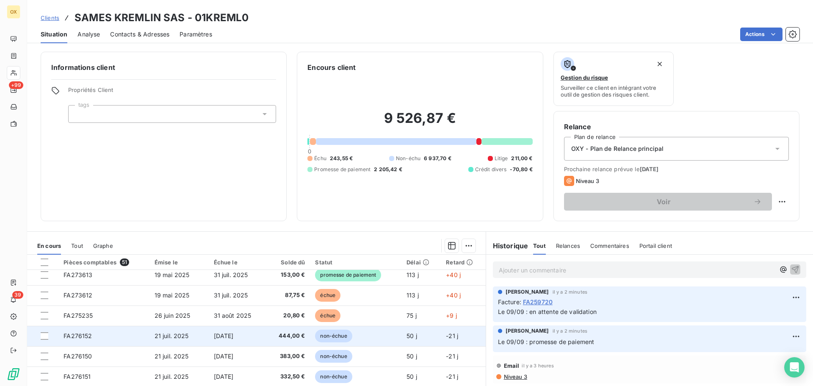
scroll to position [254, 0]
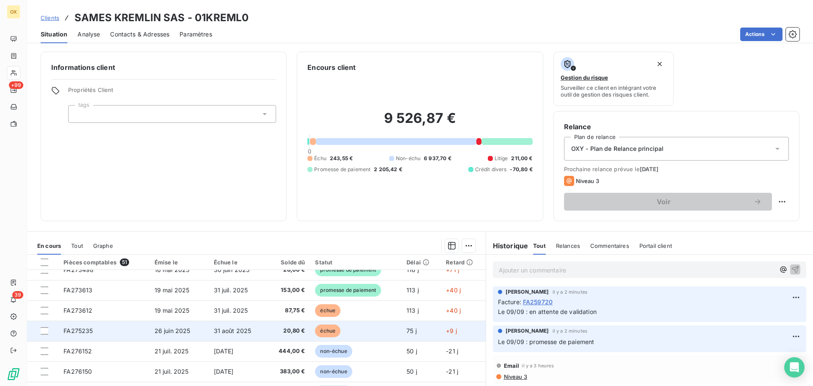
click at [305, 327] on td "20,80 €" at bounding box center [288, 331] width 44 height 20
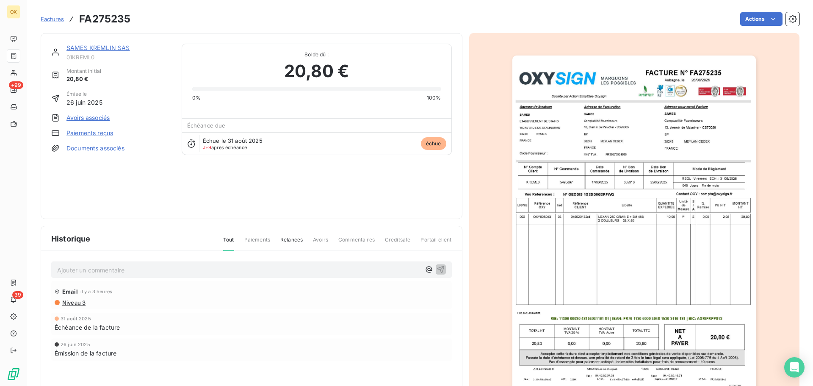
click at [744, 19] on html "OX +99 39 Factures FA275235 Actions SAMES KREMLIN SAS 01KREML0 Montant initial …" at bounding box center [406, 193] width 813 height 386
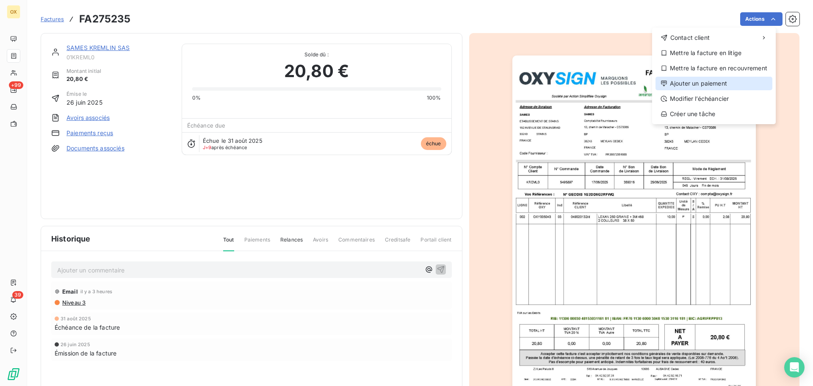
click at [722, 77] on div "Ajouter un paiement" at bounding box center [714, 84] width 117 height 14
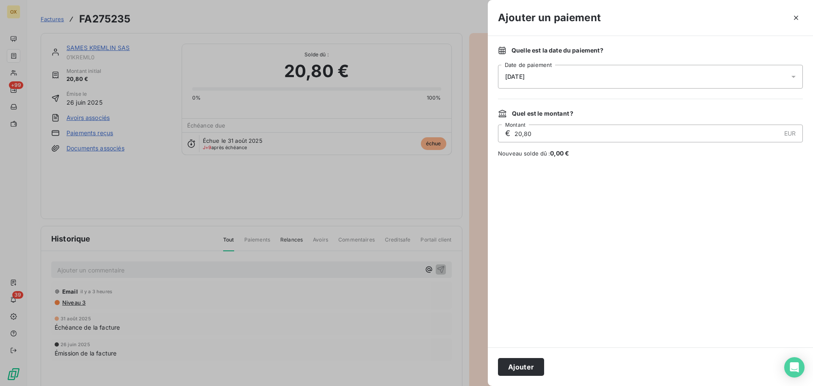
click at [556, 69] on div "[DATE]" at bounding box center [650, 77] width 305 height 24
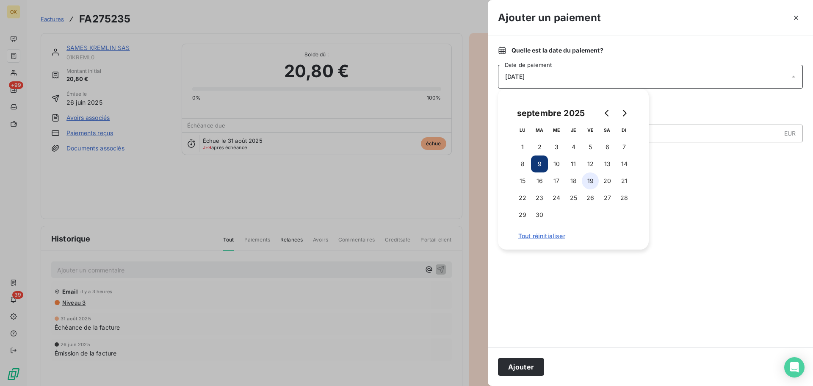
click at [592, 177] on button "19" at bounding box center [590, 180] width 17 height 17
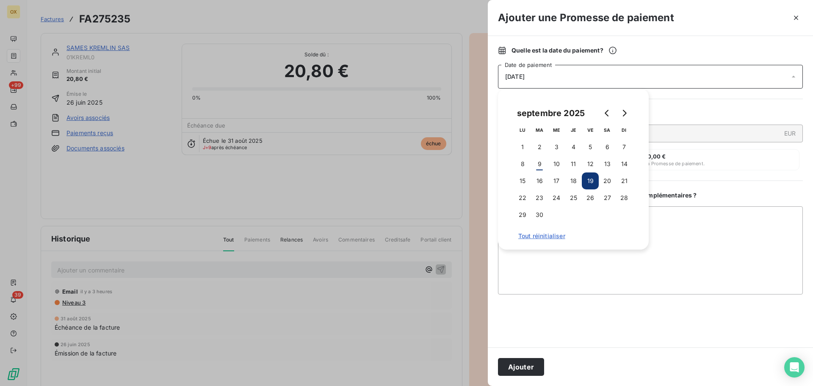
click at [518, 375] on button "Ajouter" at bounding box center [521, 367] width 46 height 18
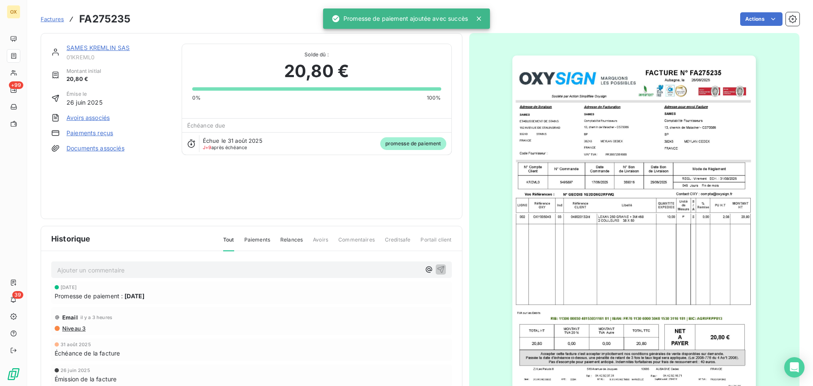
drag, startPoint x: 105, startPoint y: 45, endPoint x: 119, endPoint y: 66, distance: 25.6
click at [105, 45] on link "SAMES KREMLIN SAS" at bounding box center [98, 47] width 64 height 7
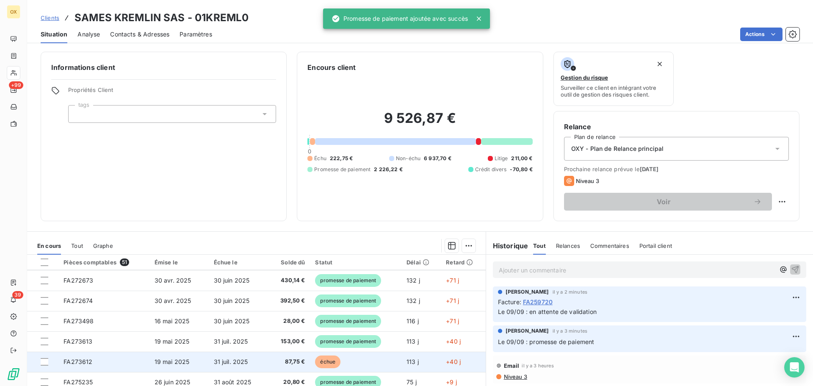
scroll to position [254, 0]
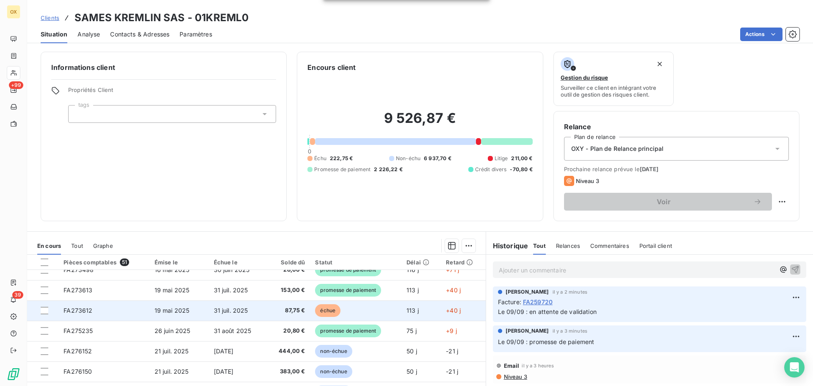
click at [319, 308] on span "échue" at bounding box center [327, 310] width 25 height 13
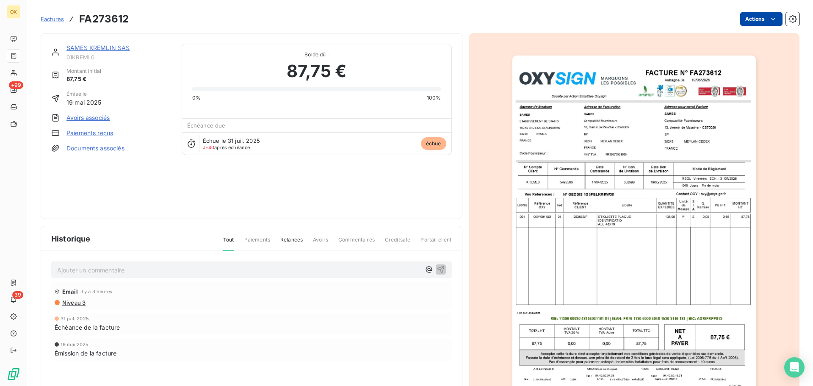
click at [757, 15] on html "OX +99 39 Factures FA273612 Actions SAMES KREMLIN SAS 01KREML0 Montant initial …" at bounding box center [406, 193] width 813 height 386
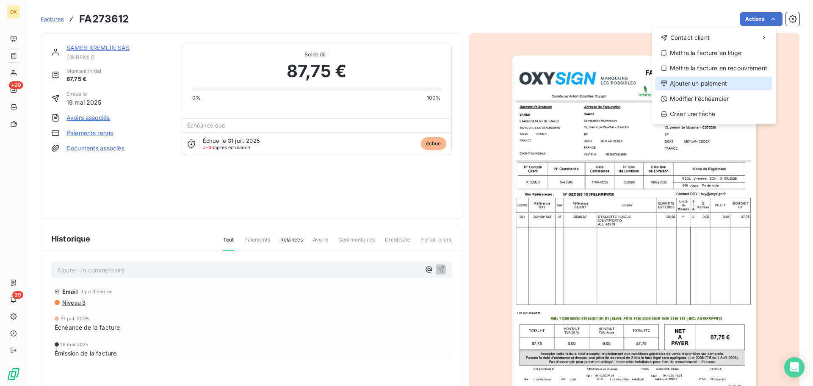
click at [709, 80] on div "Ajouter un paiement" at bounding box center [714, 84] width 117 height 14
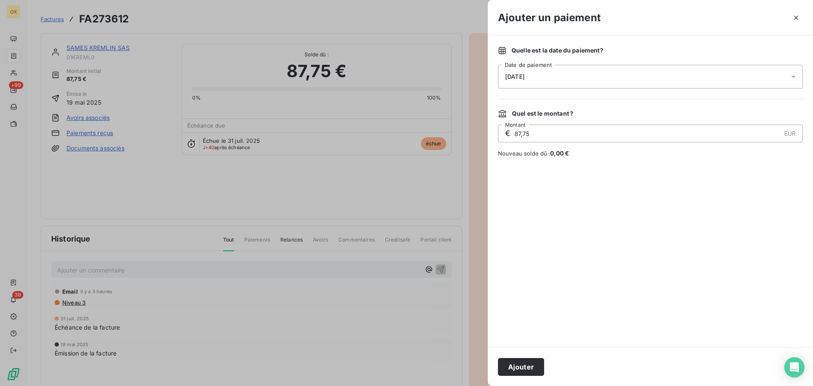
click at [514, 78] on span "[DATE]" at bounding box center [514, 76] width 19 height 7
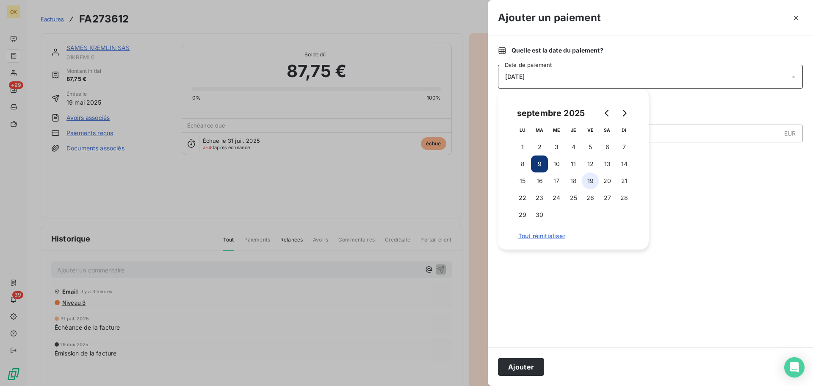
click at [595, 182] on button "19" at bounding box center [590, 180] width 17 height 17
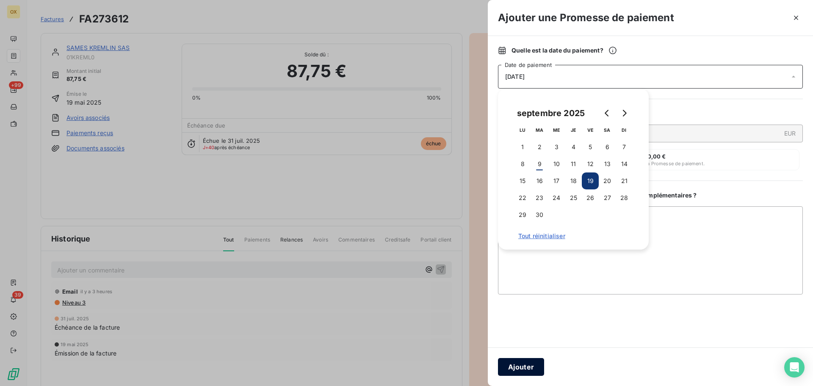
click at [523, 368] on button "Ajouter" at bounding box center [521, 367] width 46 height 18
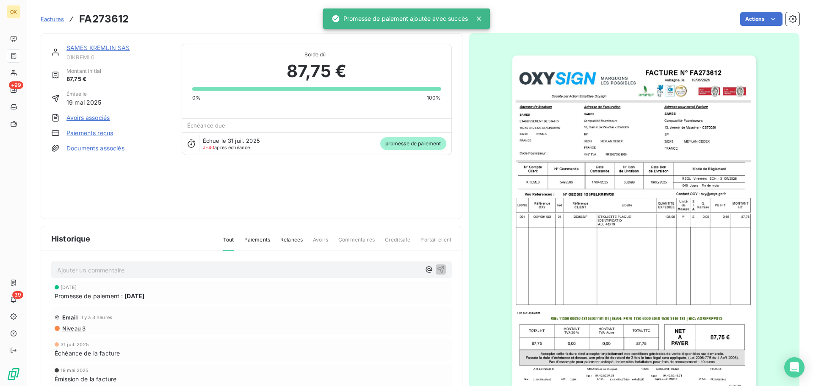
click at [93, 48] on link "SAMES KREMLIN SAS" at bounding box center [98, 47] width 64 height 7
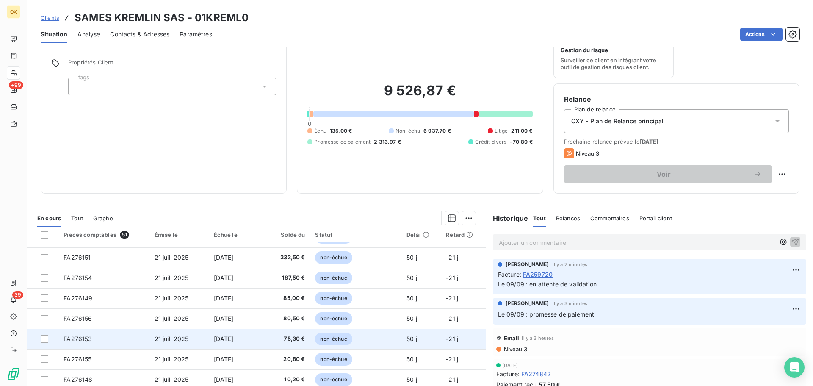
scroll to position [57, 0]
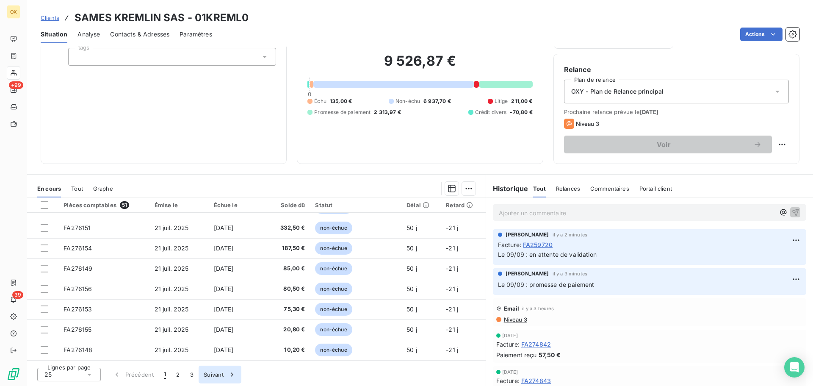
click at [182, 378] on button "2" at bounding box center [178, 374] width 14 height 18
